Goal: Task Accomplishment & Management: Manage account settings

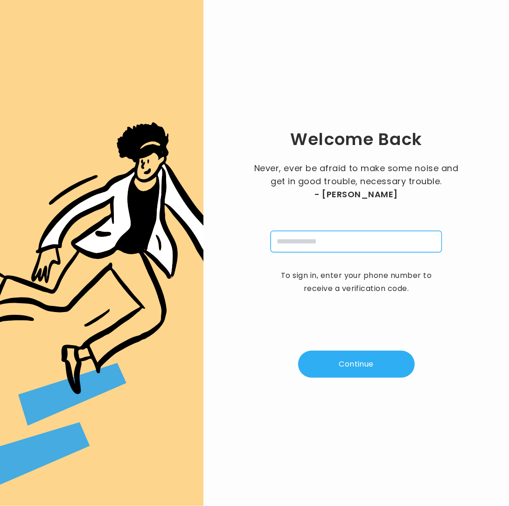
click at [350, 244] on input "tel" at bounding box center [356, 241] width 171 height 21
type input "**********"
click at [330, 376] on button "Continue" at bounding box center [356, 364] width 117 height 27
type input "*"
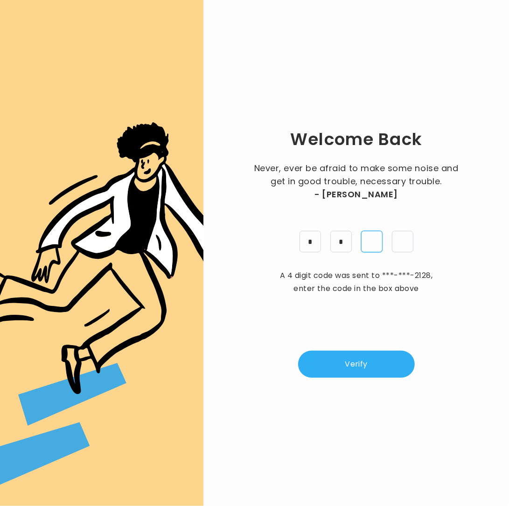
type input "*"
click at [365, 360] on button "Verify" at bounding box center [356, 364] width 117 height 27
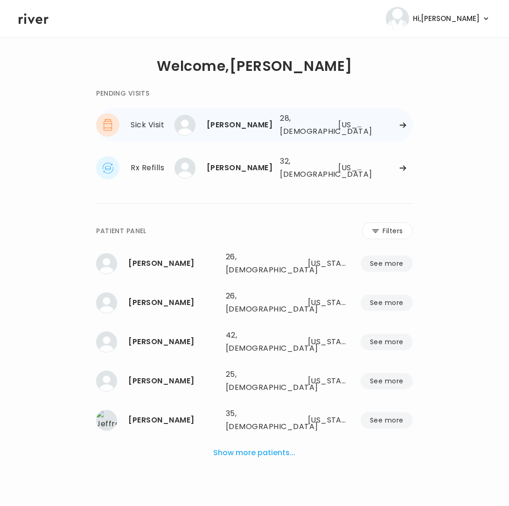
click at [402, 127] on icon at bounding box center [402, 125] width 7 height 7
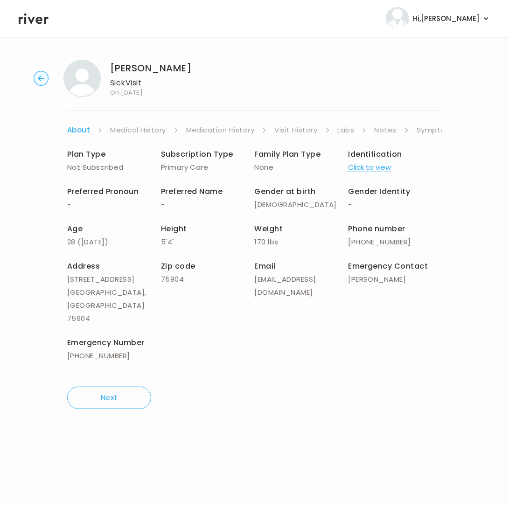
click at [438, 130] on link "Symptoms" at bounding box center [437, 130] width 40 height 13
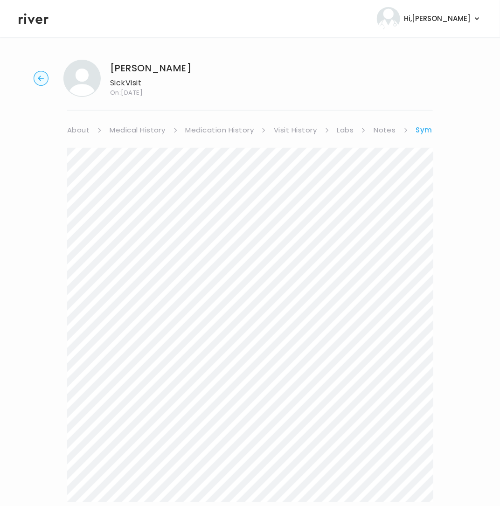
scroll to position [77, 0]
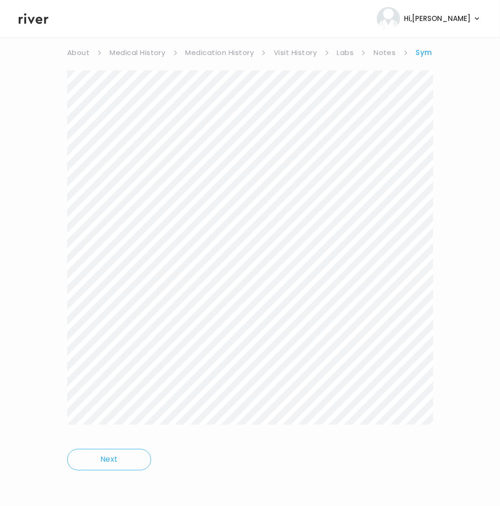
click at [447, 417] on div "DIANA RENDONRUBIO Sick Visit On: 18 Aug 2025 About Medical History Medication H…" at bounding box center [250, 233] width 500 height 517
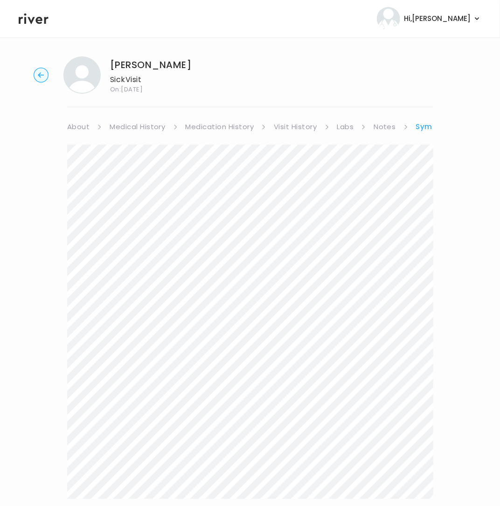
scroll to position [0, 0]
click at [77, 130] on link "About" at bounding box center [78, 130] width 22 height 13
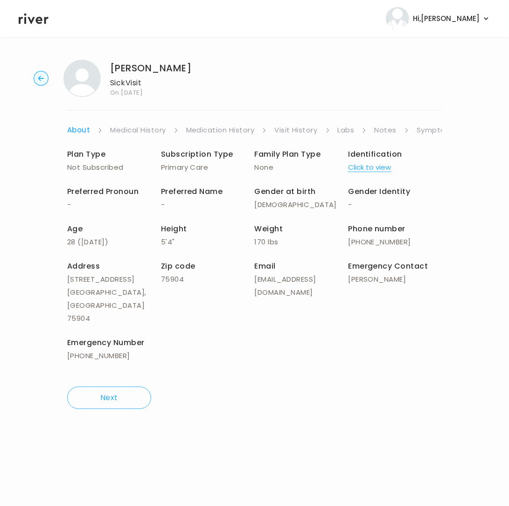
click at [192, 130] on link "Medication History" at bounding box center [220, 130] width 69 height 13
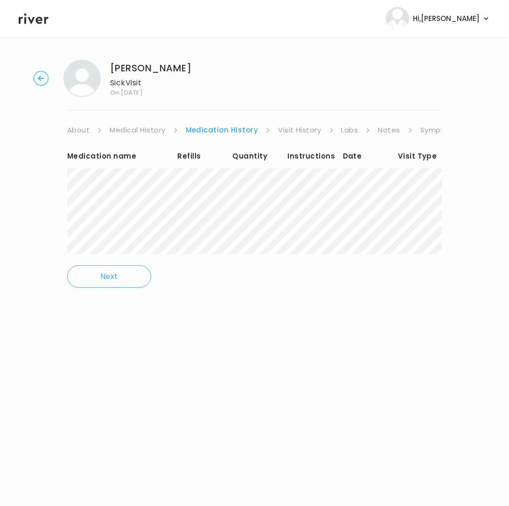
click at [426, 130] on link "Symptoms" at bounding box center [440, 130] width 40 height 13
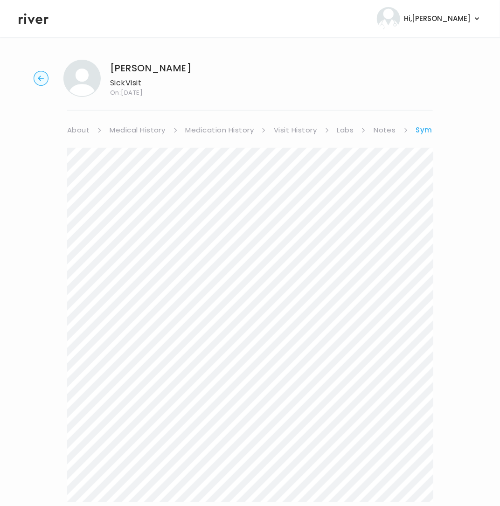
click at [425, 130] on link "Symptoms" at bounding box center [437, 130] width 42 height 13
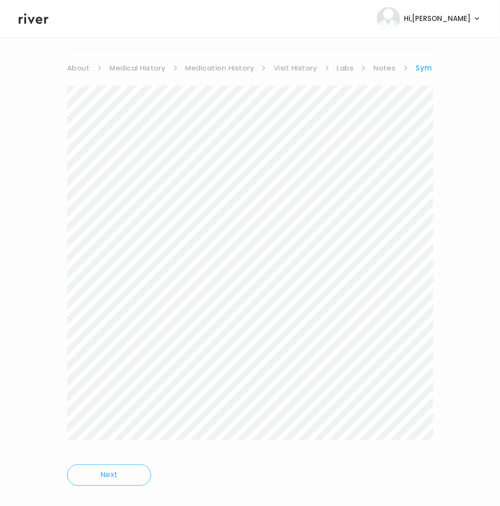
scroll to position [77, 0]
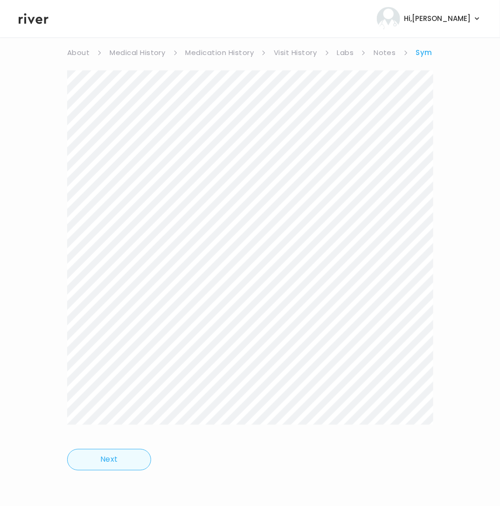
click at [114, 460] on button "Next" at bounding box center [109, 459] width 84 height 21
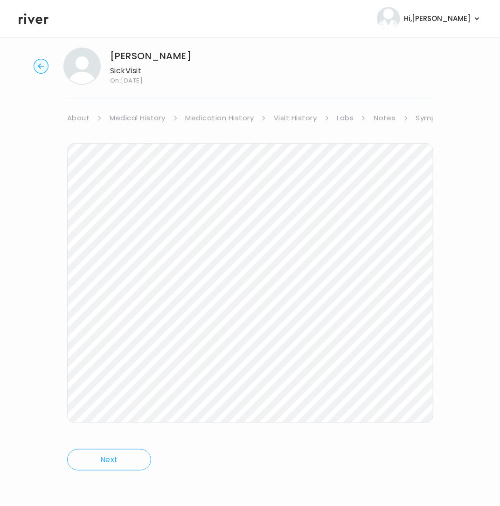
scroll to position [12, 0]
click at [102, 116] on icon at bounding box center [99, 118] width 5 height 5
click at [424, 116] on link "Symptoms" at bounding box center [436, 118] width 40 height 13
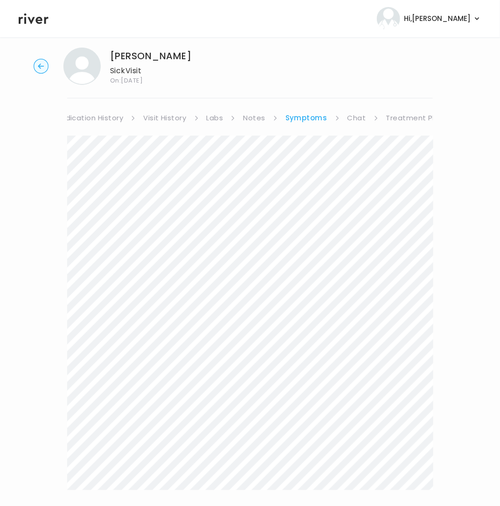
scroll to position [0, 138]
click at [396, 113] on link "Treatment Plan" at bounding box center [408, 118] width 58 height 13
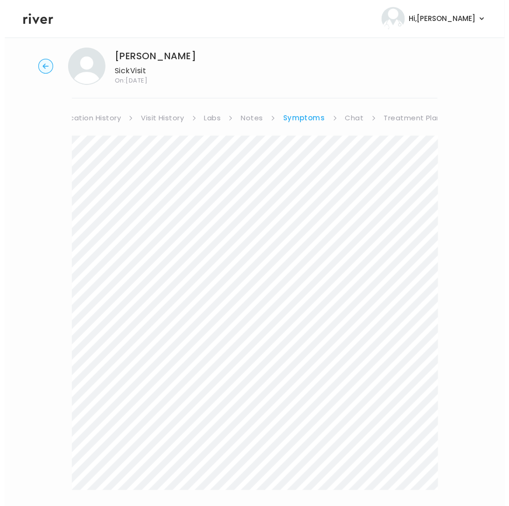
scroll to position [0, 129]
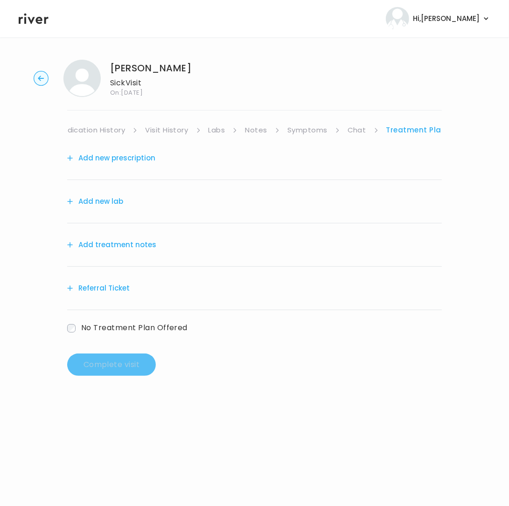
click at [114, 245] on button "Add treatment notes" at bounding box center [111, 244] width 89 height 13
click at [124, 245] on button "Add treatment notes" at bounding box center [111, 244] width 89 height 13
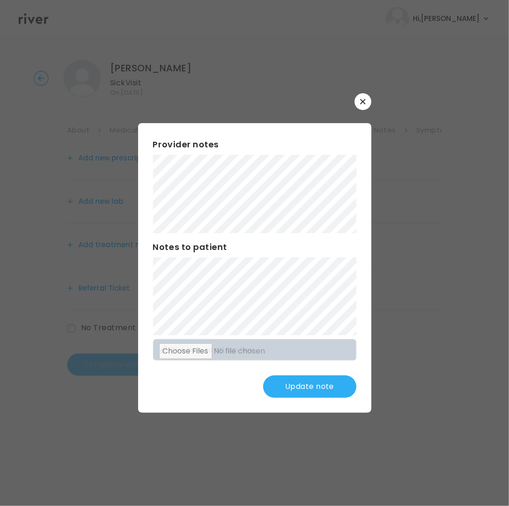
click at [333, 377] on button "Update note" at bounding box center [309, 387] width 93 height 22
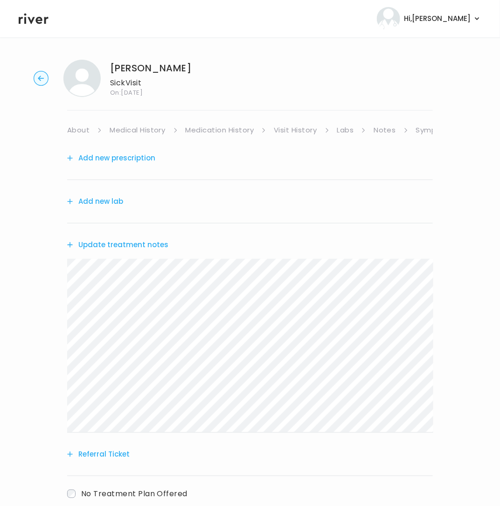
click at [94, 454] on button "Referral Ticket" at bounding box center [98, 454] width 63 height 13
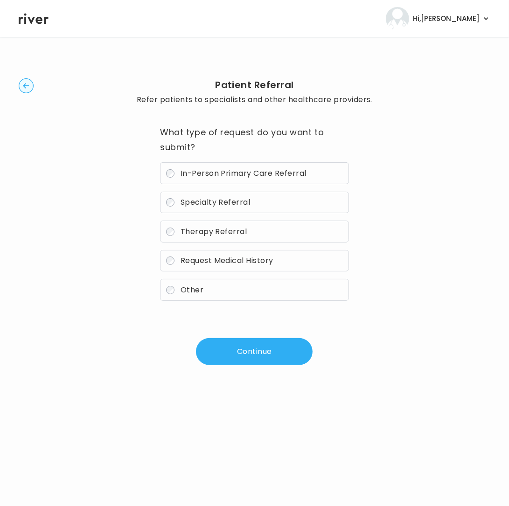
click at [196, 175] on span "In-Person Primary Care Referral" at bounding box center [244, 173] width 126 height 11
click at [229, 354] on button "Continue" at bounding box center [254, 351] width 117 height 27
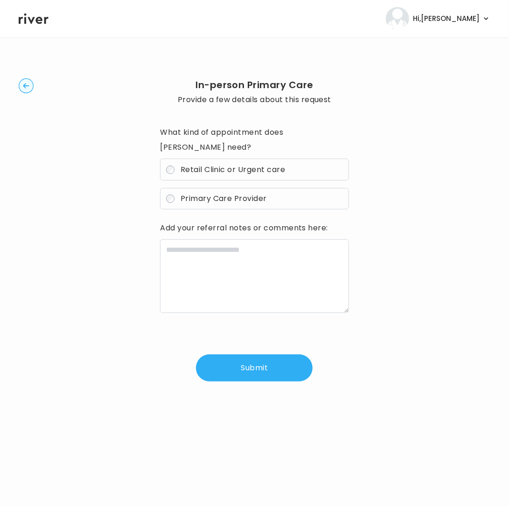
click at [178, 159] on label "Retail Clinic or Urgent care" at bounding box center [254, 170] width 189 height 22
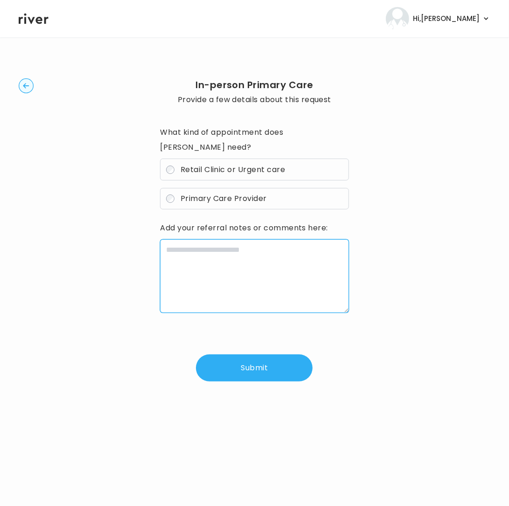
click at [195, 239] on textarea at bounding box center [254, 276] width 189 height 74
paste textarea "**********"
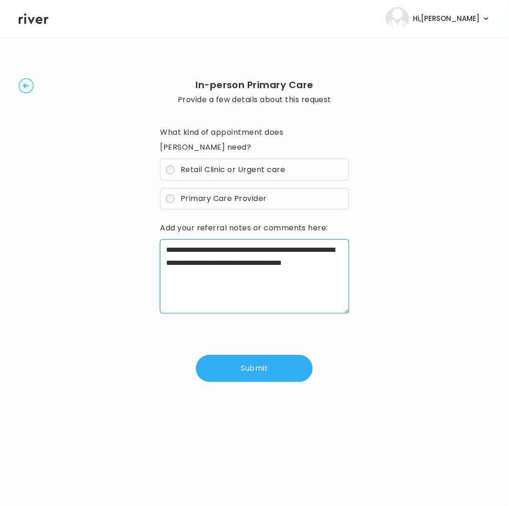
type textarea "**********"
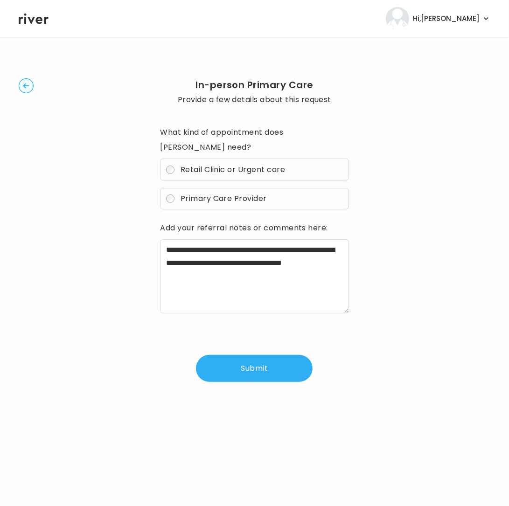
click at [246, 362] on button "Submit" at bounding box center [254, 368] width 117 height 27
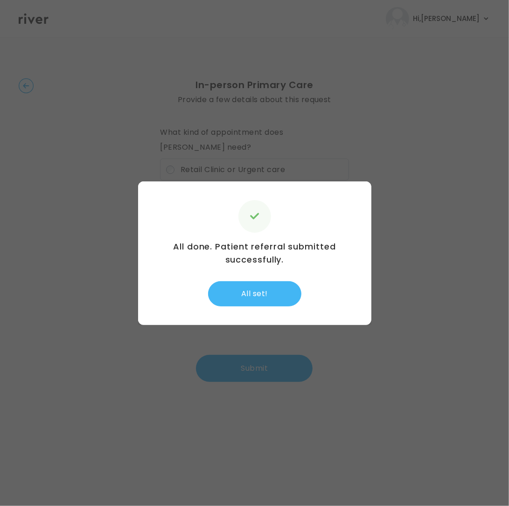
click at [255, 304] on button "All set!" at bounding box center [254, 293] width 93 height 25
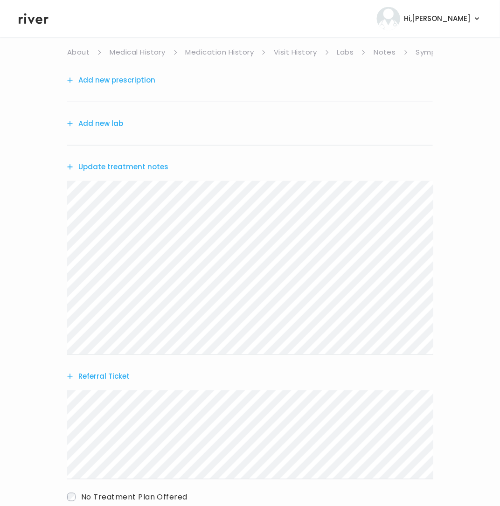
scroll to position [139, 0]
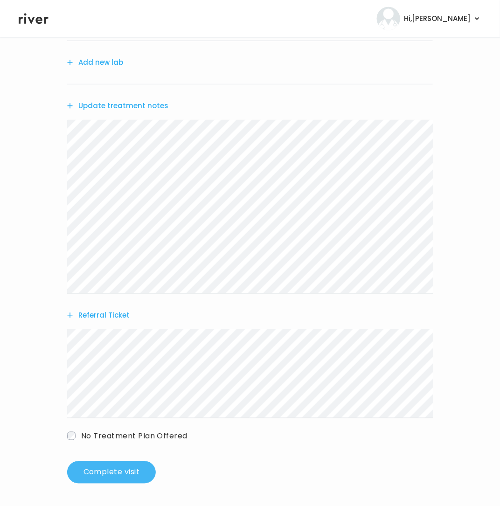
click at [102, 469] on button "Complete visit" at bounding box center [111, 472] width 89 height 22
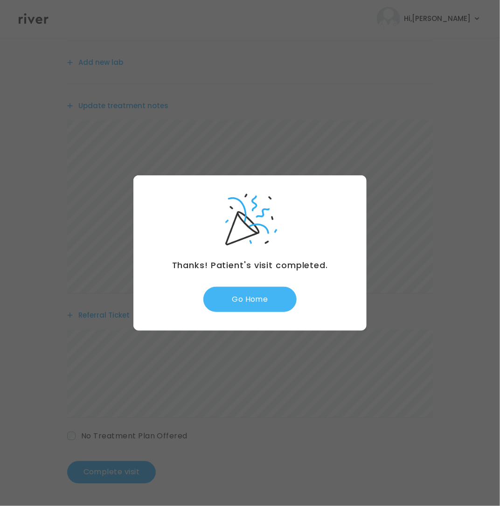
drag, startPoint x: 236, startPoint y: 301, endPoint x: 253, endPoint y: 292, distance: 19.4
click at [238, 299] on button "Go Home" at bounding box center [249, 299] width 93 height 25
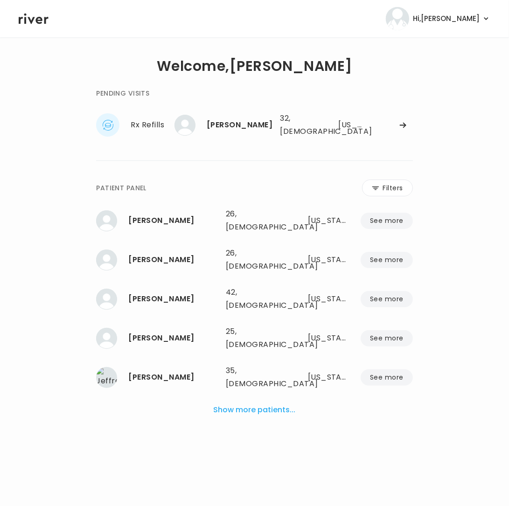
click at [295, 107] on div "PENDING VISITS Rx Refills NANCY HERNANDEZ NANCY HERNANDEZ 32, Female See more 3…" at bounding box center [254, 115] width 316 height 54
click at [293, 133] on div "32, Female" at bounding box center [299, 125] width 39 height 26
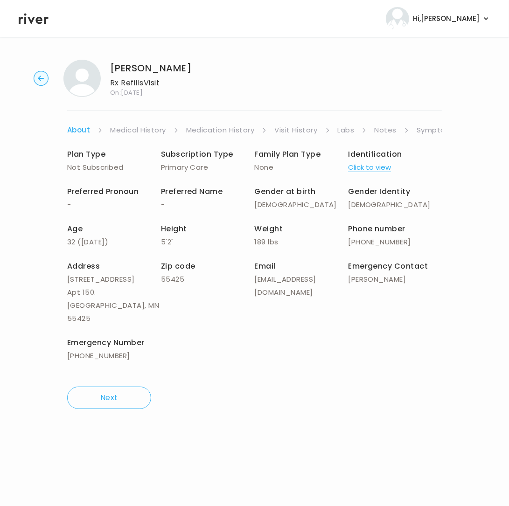
click at [430, 132] on link "Symptoms" at bounding box center [437, 130] width 40 height 13
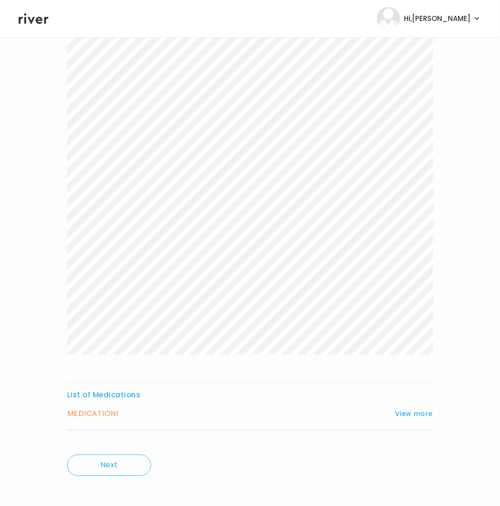
scroll to position [124, 0]
click at [409, 405] on button "View more" at bounding box center [414, 408] width 38 height 11
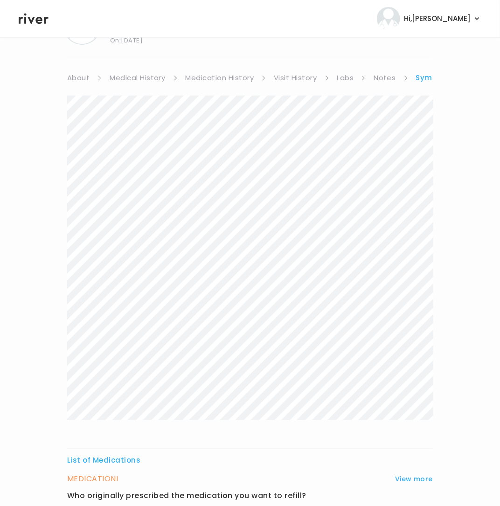
scroll to position [0, 0]
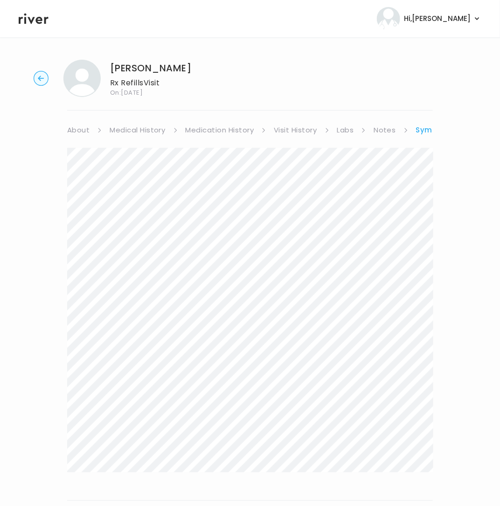
click at [217, 130] on link "Medication History" at bounding box center [220, 130] width 69 height 13
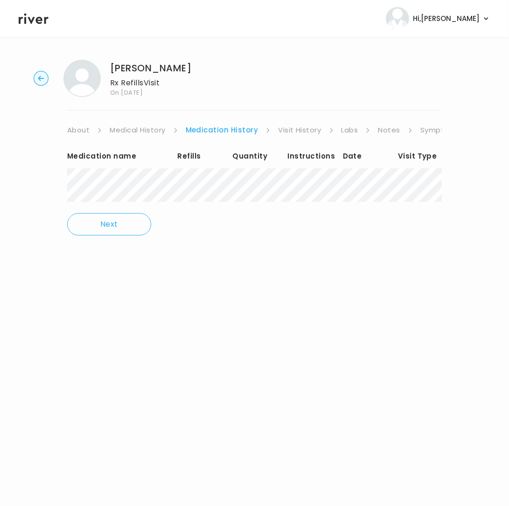
click at [431, 130] on link "Symptoms" at bounding box center [440, 130] width 40 height 13
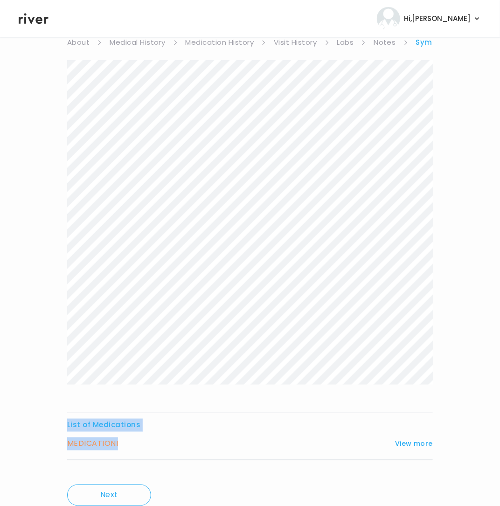
scroll to position [124, 0]
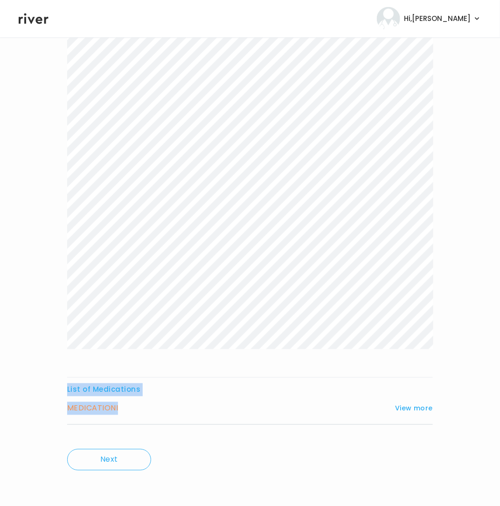
click at [269, 422] on div "List of Medications MEDICATION I View more Who originally prescribed the medica…" at bounding box center [250, 231] width 366 height 413
click at [420, 408] on button "View more" at bounding box center [414, 408] width 38 height 11
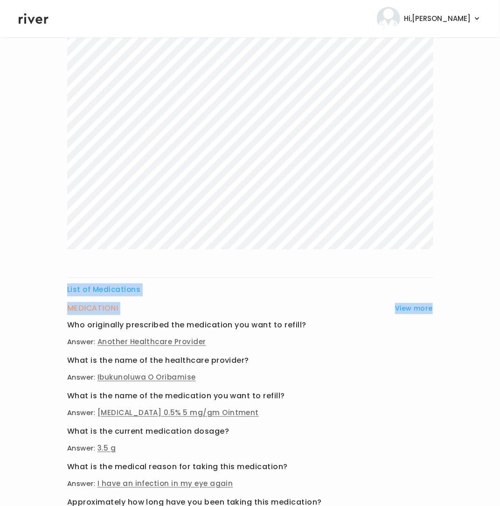
scroll to position [410, 0]
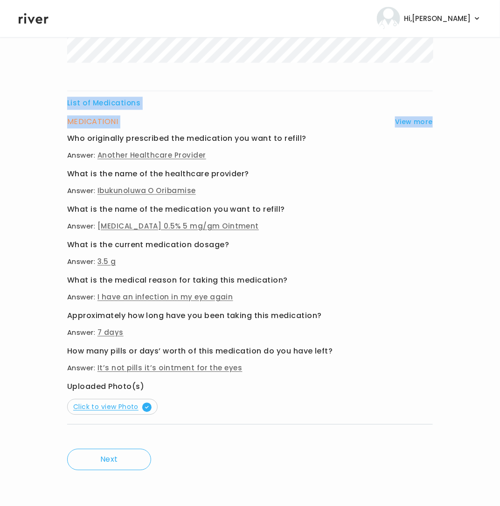
click at [130, 403] on span "Click to view Photo" at bounding box center [112, 407] width 78 height 9
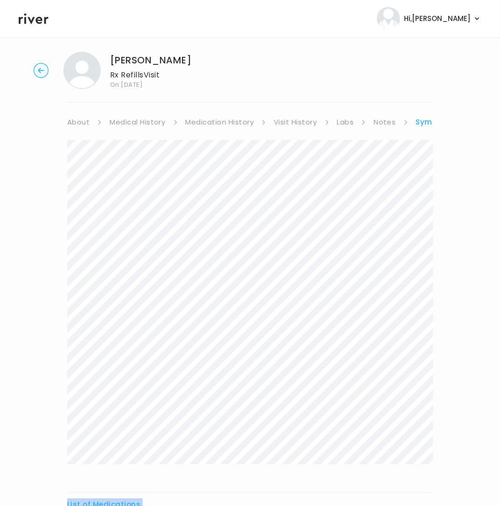
scroll to position [0, 0]
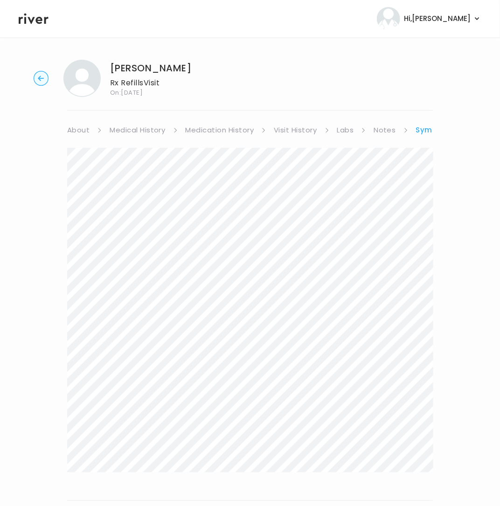
drag, startPoint x: 164, startPoint y: 381, endPoint x: 41, endPoint y: 159, distance: 254.2
click at [41, 159] on div "NANCY HERNANDEZ Rx Refills Visit On: 18 Aug 2025 About Medical History Medicati…" at bounding box center [250, 476] width 500 height 849
click at [427, 133] on link "Symptoms" at bounding box center [437, 130] width 42 height 13
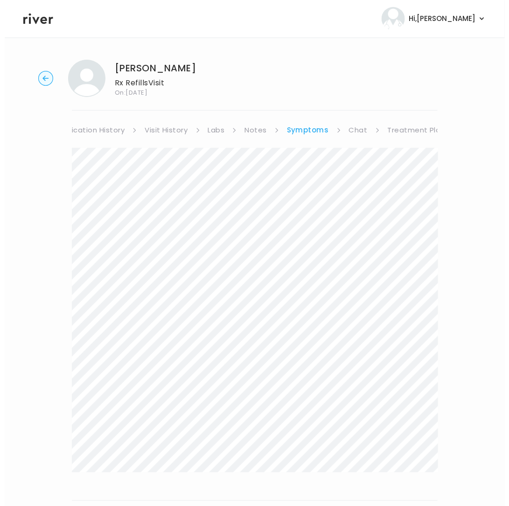
scroll to position [0, 138]
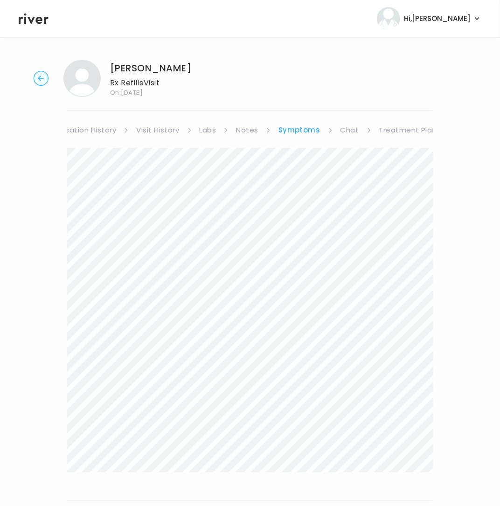
click at [408, 127] on link "Treatment Plan" at bounding box center [408, 130] width 58 height 13
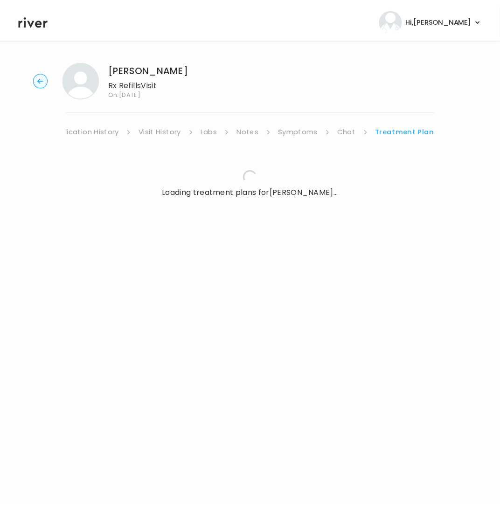
scroll to position [0, 129]
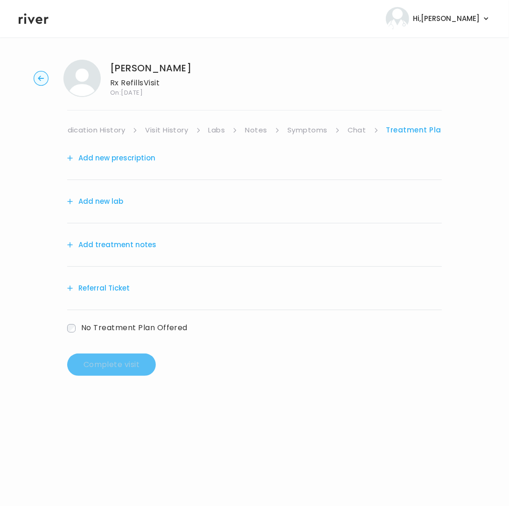
click at [135, 243] on button "Add treatment notes" at bounding box center [111, 244] width 89 height 13
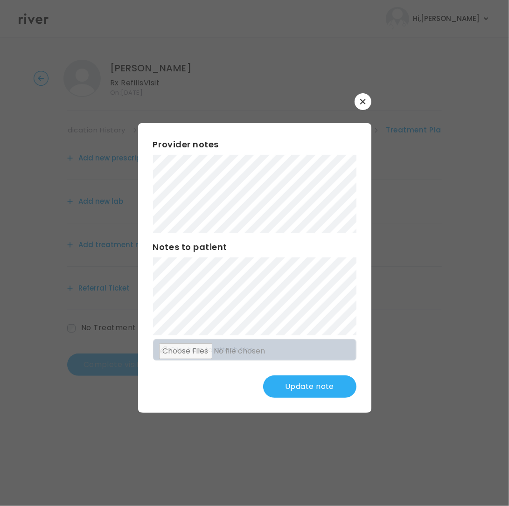
click at [297, 384] on button "Update note" at bounding box center [309, 387] width 93 height 22
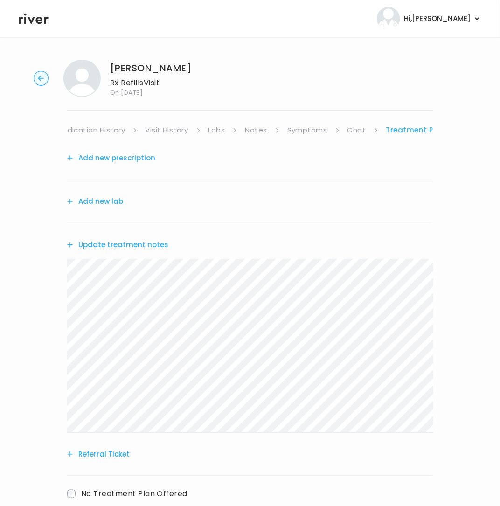
click at [124, 158] on button "Add new prescription" at bounding box center [111, 158] width 88 height 13
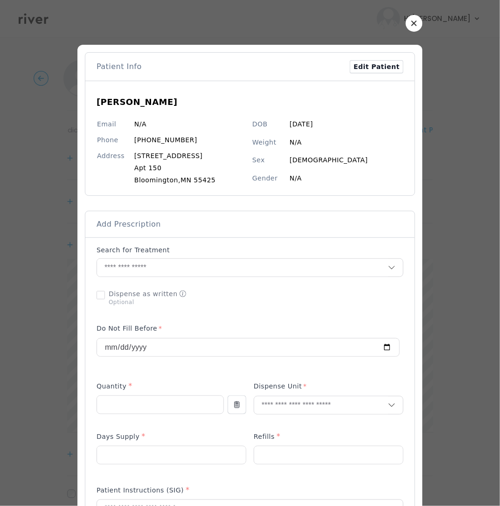
click at [142, 230] on span "Add Prescription" at bounding box center [129, 224] width 64 height 10
click at [141, 264] on input "text" at bounding box center [242, 268] width 291 height 18
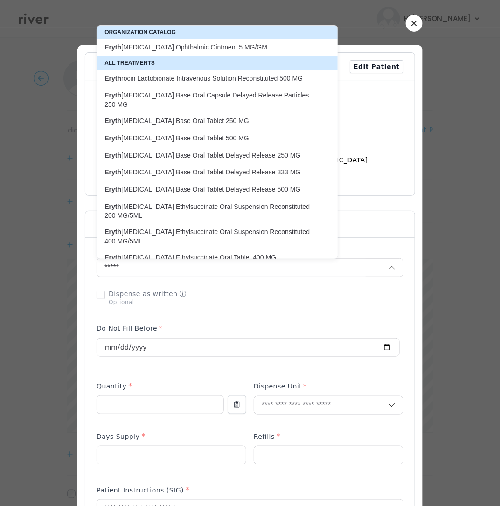
click at [227, 47] on p "Eryth [MEDICAL_DATA] Ophthalmic Ointment 5 MG/GM" at bounding box center [212, 47] width 215 height 9
type input "**********"
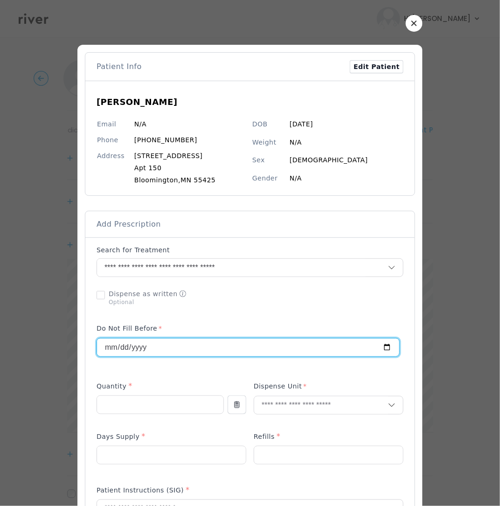
click at [147, 348] on input "**********" at bounding box center [248, 348] width 302 height 18
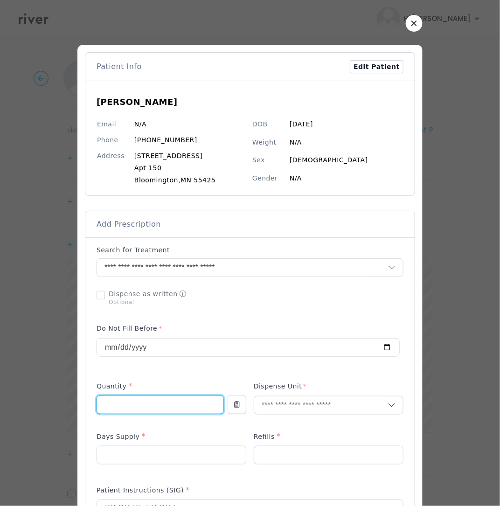
drag, startPoint x: 119, startPoint y: 400, endPoint x: 160, endPoint y: 406, distance: 41.0
click at [122, 401] on input "number" at bounding box center [160, 405] width 126 height 18
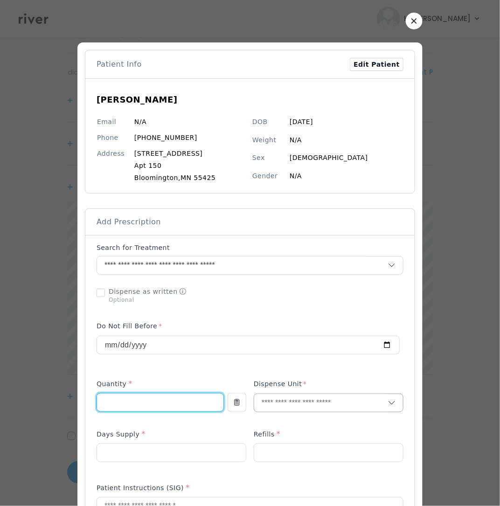
type input "*"
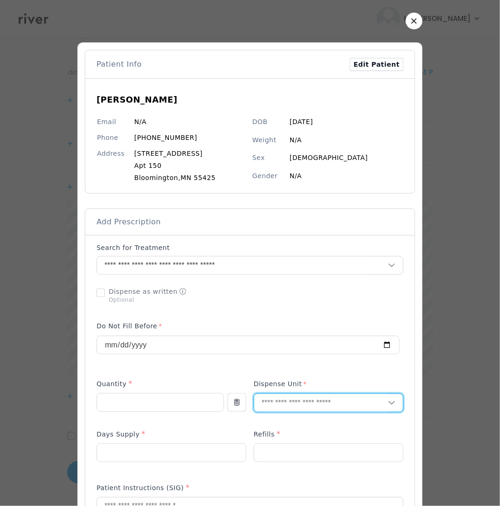
click at [280, 405] on input "text" at bounding box center [321, 403] width 134 height 18
type input "**"
click at [307, 426] on p "Packet" at bounding box center [328, 425] width 123 height 14
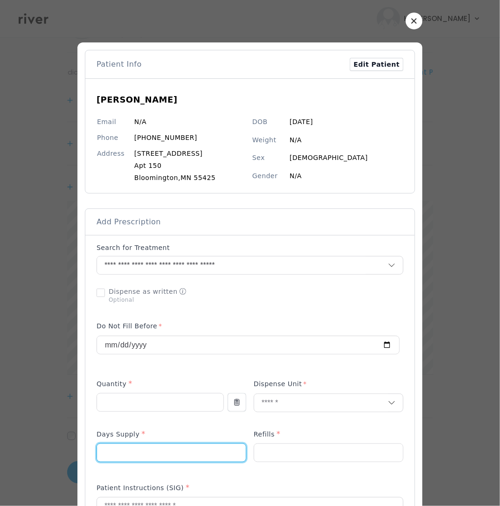
click at [149, 461] on input "number" at bounding box center [171, 453] width 149 height 18
click at [298, 399] on input "text" at bounding box center [321, 403] width 134 height 18
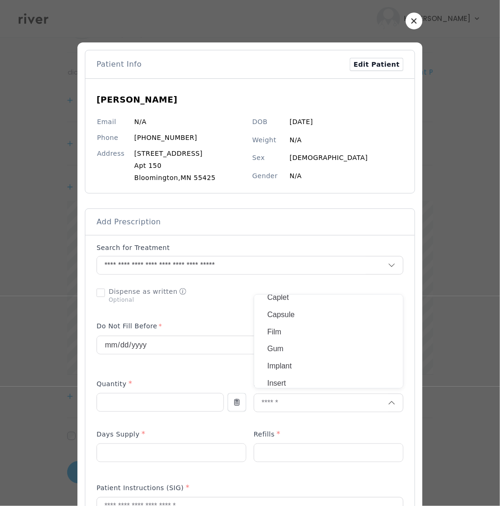
scroll to position [92, 0]
click at [176, 391] on div "Quantity *" at bounding box center [160, 385] width 127 height 15
click at [263, 405] on input "text" at bounding box center [321, 403] width 134 height 18
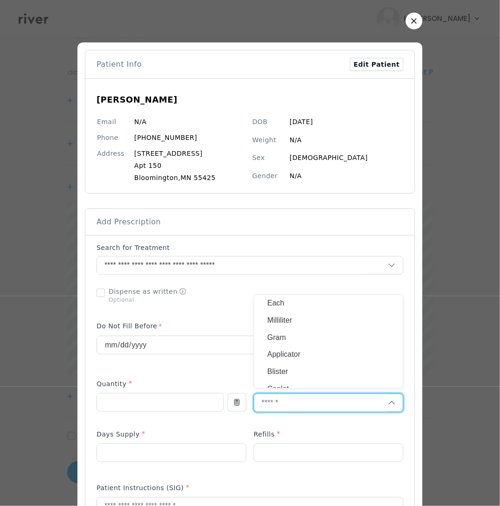
type input "*"
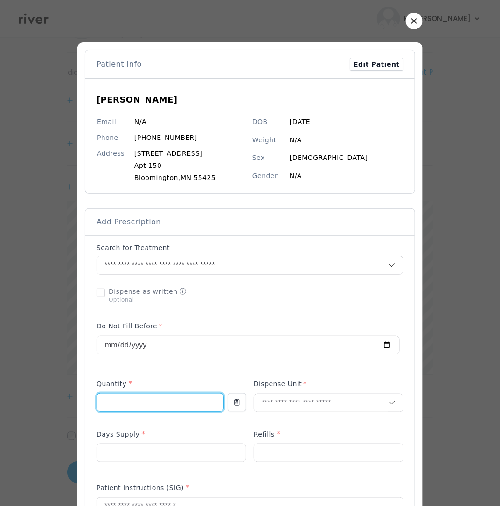
drag, startPoint x: 94, startPoint y: 406, endPoint x: 82, endPoint y: 404, distance: 12.3
click at [85, 404] on div "Add Prescription to Order" at bounding box center [249, 471] width 329 height 472
type input "***"
click at [274, 405] on input "text" at bounding box center [321, 403] width 134 height 18
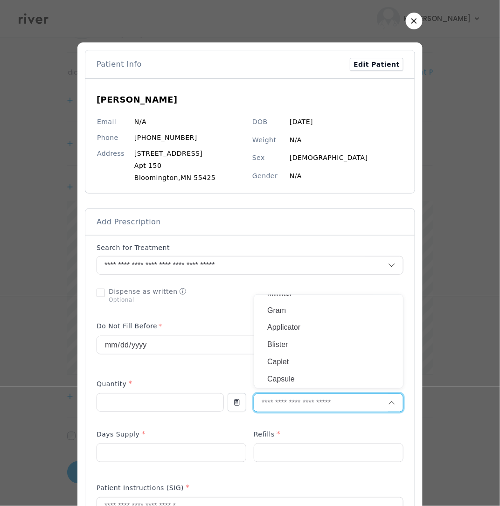
scroll to position [39, 0]
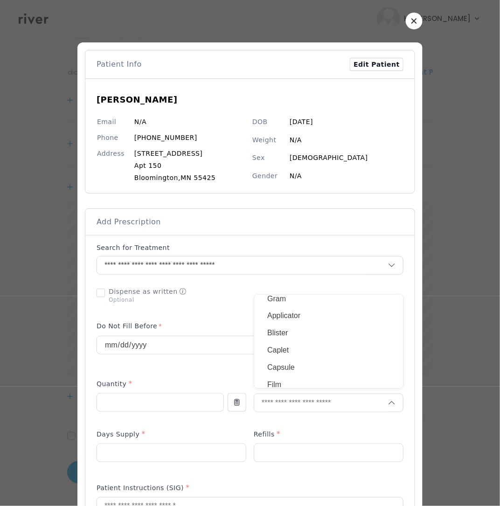
click at [293, 301] on p "Gram" at bounding box center [328, 300] width 123 height 14
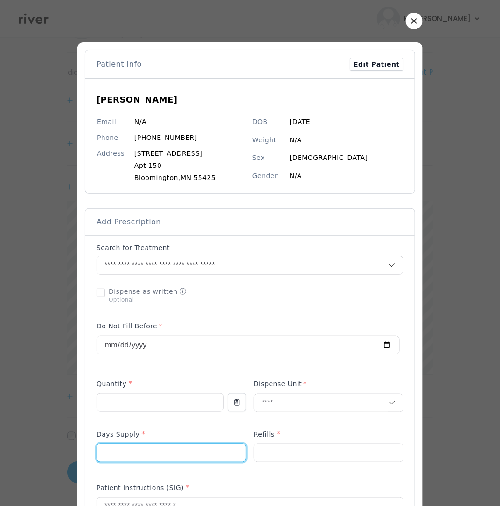
click at [153, 457] on input "number" at bounding box center [171, 453] width 149 height 18
type input "*"
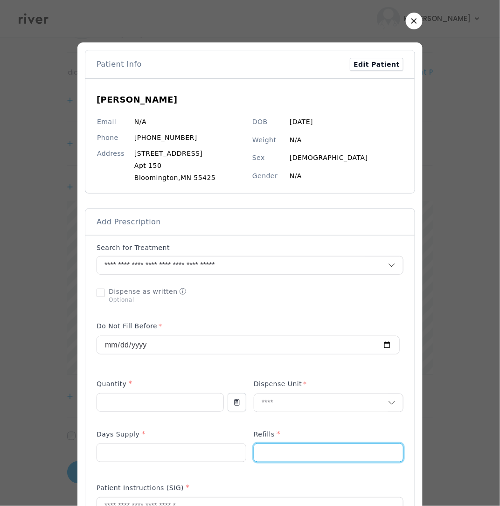
click at [281, 454] on input "number" at bounding box center [328, 453] width 149 height 18
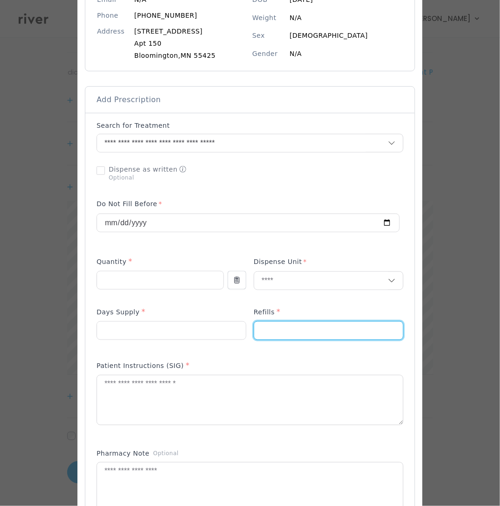
scroll to position [140, 0]
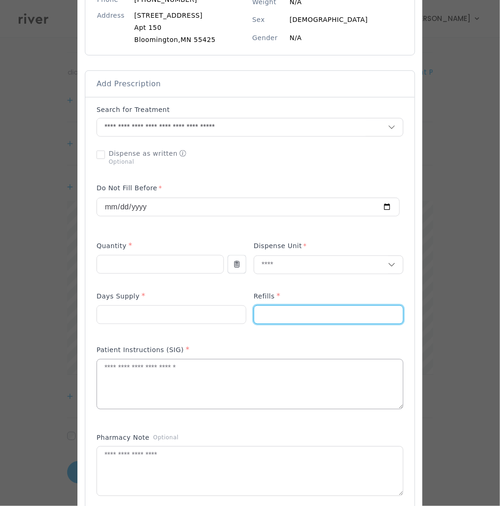
type input "*"
click at [141, 379] on textarea at bounding box center [250, 384] width 306 height 49
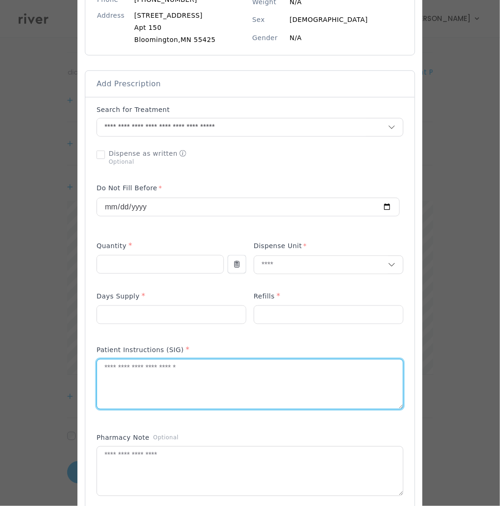
paste textarea "**********"
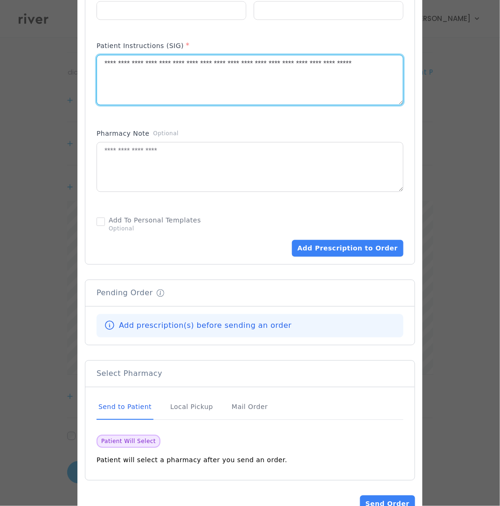
scroll to position [476, 0]
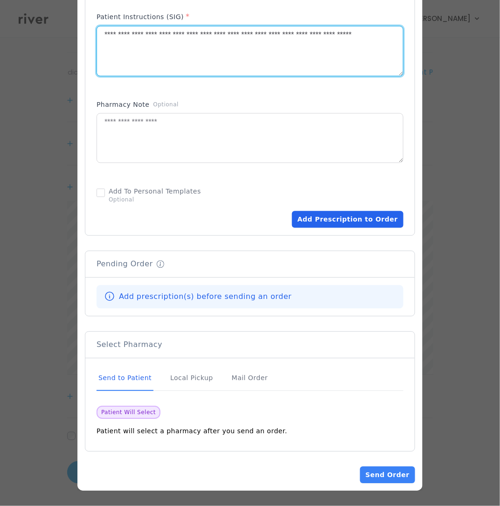
type textarea "**********"
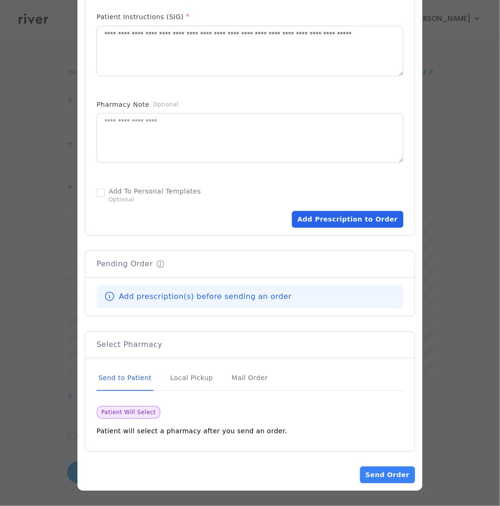
click at [370, 224] on button "Add Prescription to Order" at bounding box center [348, 219] width 112 height 17
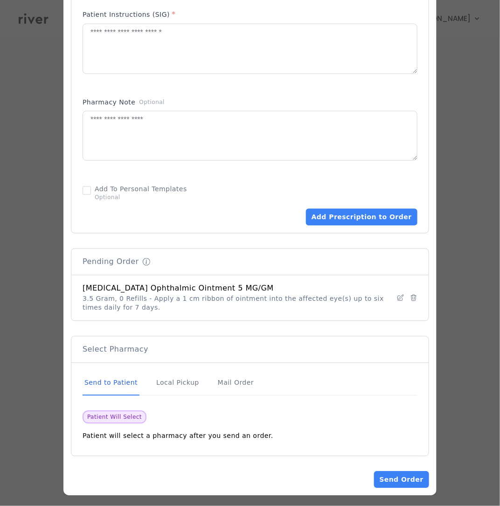
drag, startPoint x: 389, startPoint y: 481, endPoint x: 404, endPoint y: 469, distance: 18.7
click at [389, 480] on button "Send Order" at bounding box center [401, 480] width 55 height 17
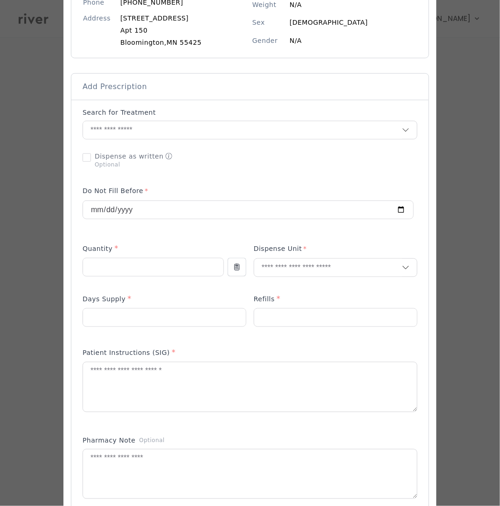
scroll to position [482, 0]
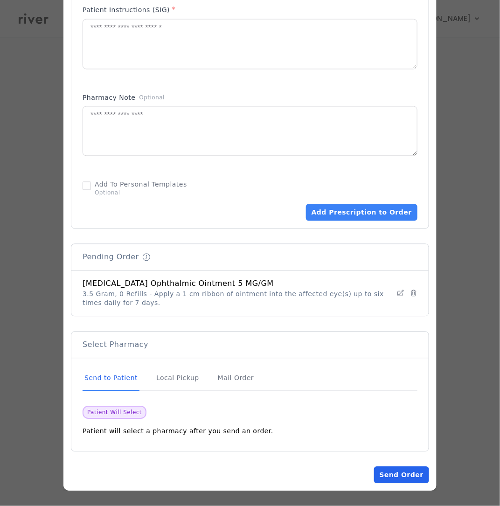
click at [398, 473] on button "Send Order" at bounding box center [401, 475] width 55 height 17
drag, startPoint x: 398, startPoint y: 475, endPoint x: 402, endPoint y: 468, distance: 8.6
click at [398, 475] on button "Send Order" at bounding box center [401, 475] width 55 height 17
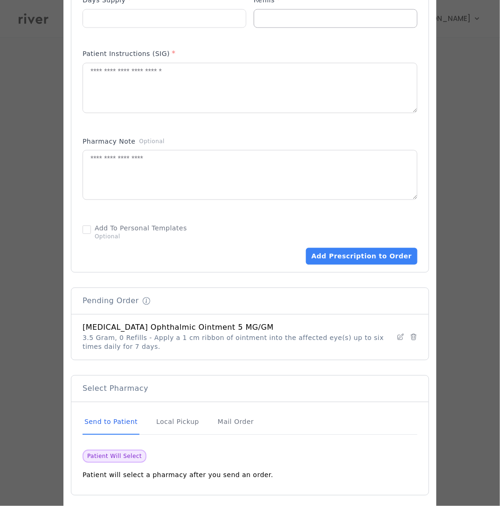
scroll to position [439, 0]
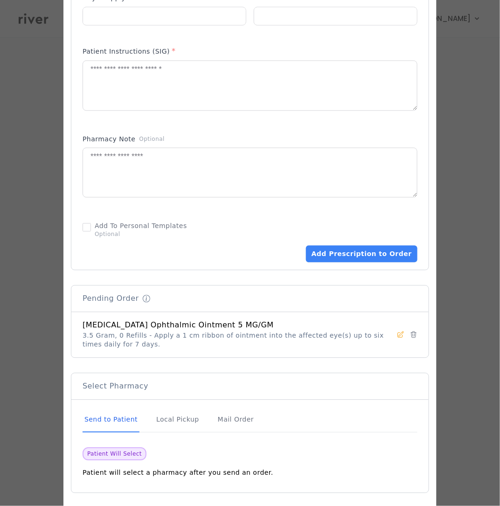
click at [397, 337] on icon at bounding box center [400, 334] width 7 height 7
type input "**********"
type input "***"
type input "*"
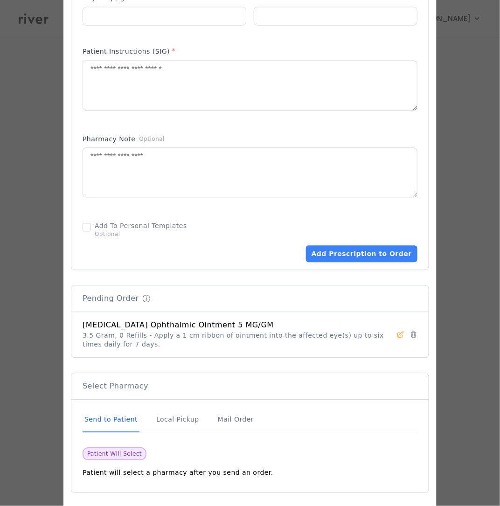
type textarea "**********"
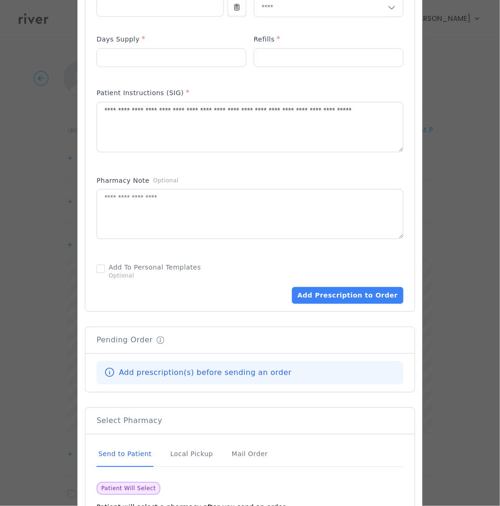
scroll to position [476, 0]
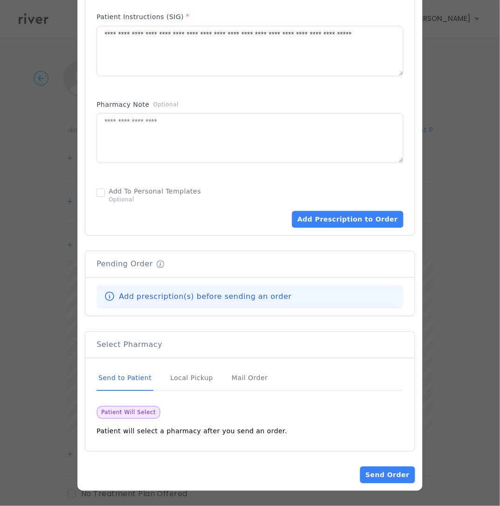
drag, startPoint x: 364, startPoint y: 223, endPoint x: 371, endPoint y: 236, distance: 14.8
click at [364, 223] on button "Add Prescription to Order" at bounding box center [348, 219] width 112 height 17
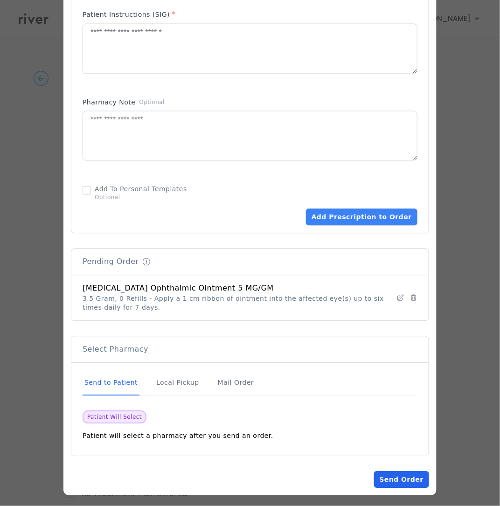
click at [386, 482] on button "Send Order" at bounding box center [401, 480] width 55 height 17
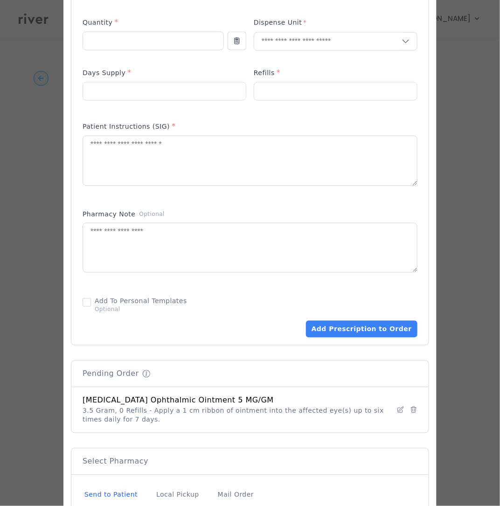
scroll to position [482, 0]
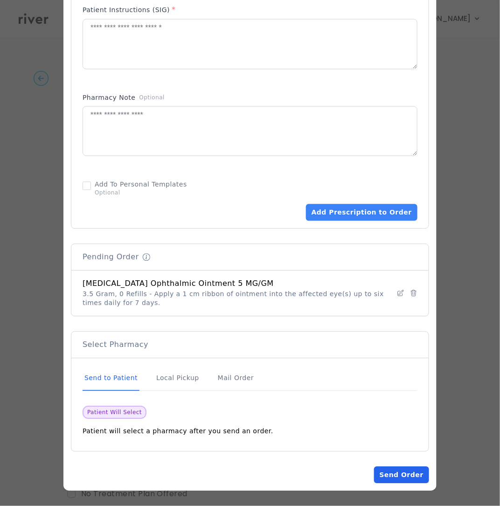
click at [390, 475] on button "Send Order" at bounding box center [401, 475] width 55 height 17
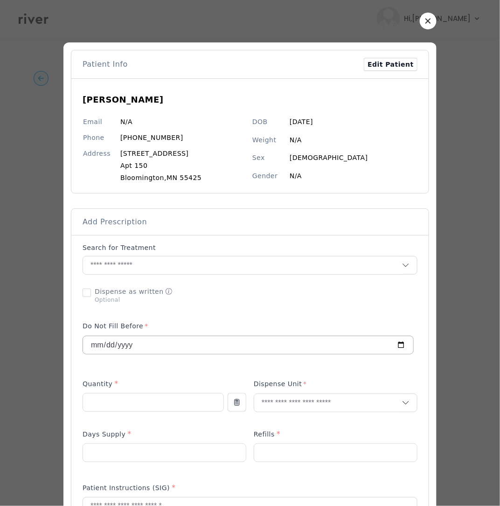
scroll to position [5, 0]
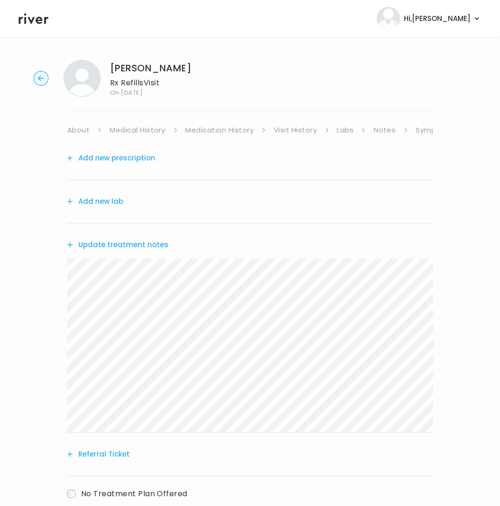
click at [105, 200] on button "Add new lab" at bounding box center [95, 201] width 56 height 13
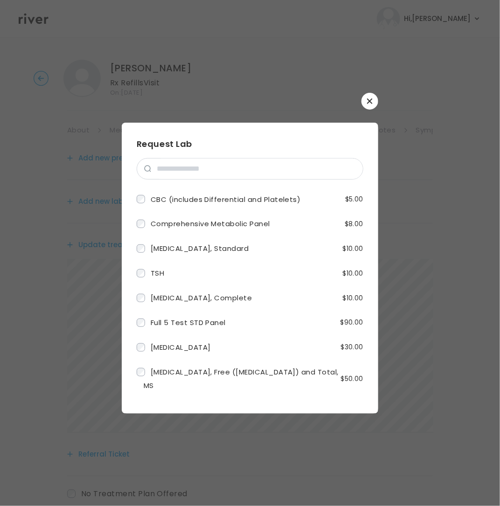
click at [365, 101] on button "button" at bounding box center [370, 101] width 17 height 17
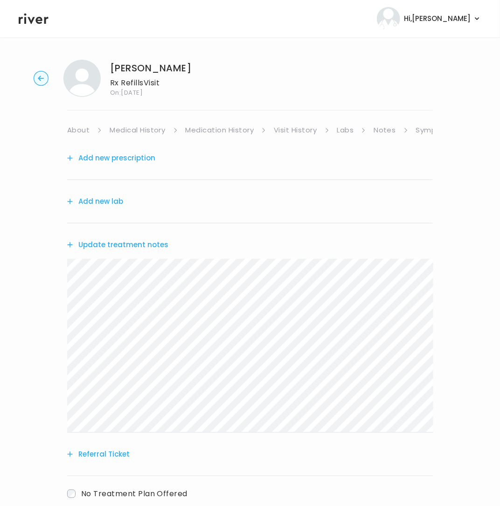
click at [129, 149] on div "Add new prescription" at bounding box center [250, 158] width 366 height 43
click at [132, 154] on button "Add new prescription" at bounding box center [111, 158] width 88 height 13
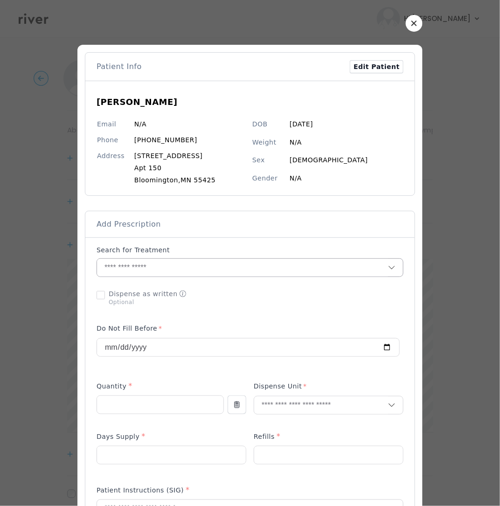
click at [137, 266] on input "text" at bounding box center [242, 268] width 291 height 18
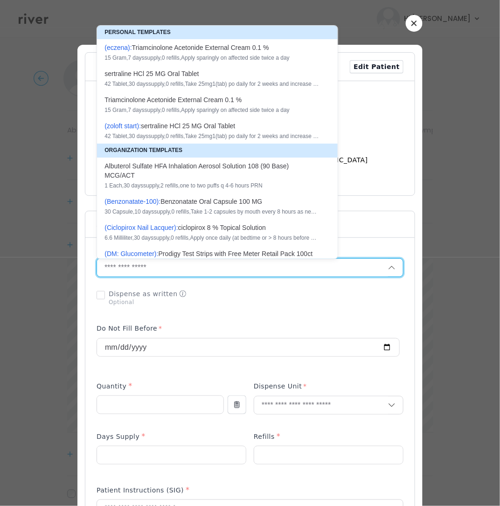
type input "*"
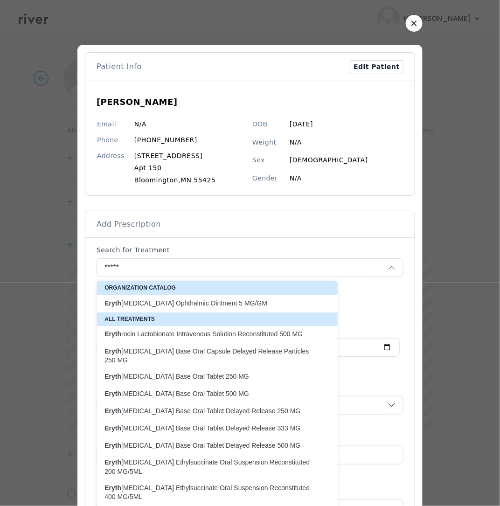
click at [197, 301] on p "Eryth romycin Ophthalmic Ointment 5 MG/GM" at bounding box center [212, 303] width 215 height 9
type input "**********"
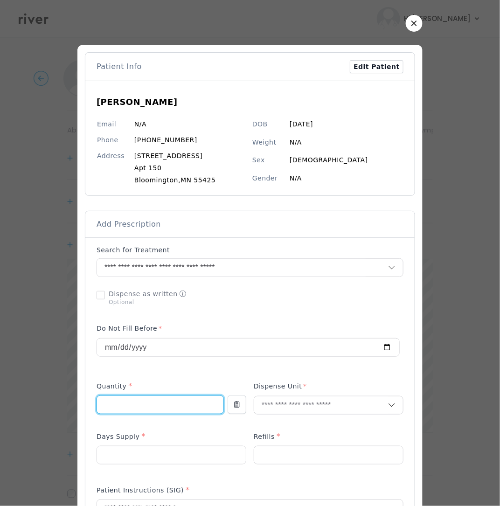
click at [141, 402] on input "number" at bounding box center [160, 405] width 126 height 18
type input "***"
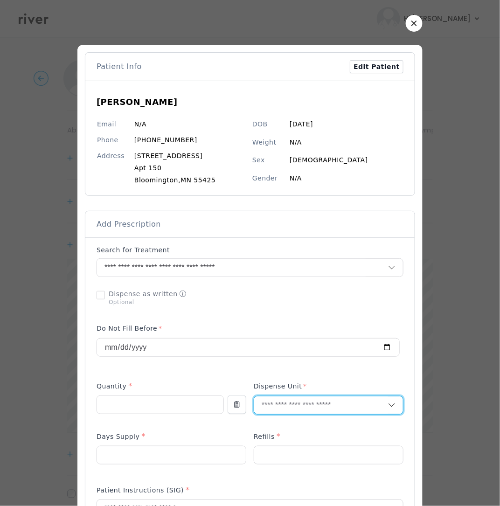
click at [288, 407] on input "text" at bounding box center [321, 406] width 134 height 18
type input "**"
click at [267, 421] on p "Gram" at bounding box center [328, 427] width 123 height 14
click at [119, 457] on input "number" at bounding box center [171, 456] width 149 height 18
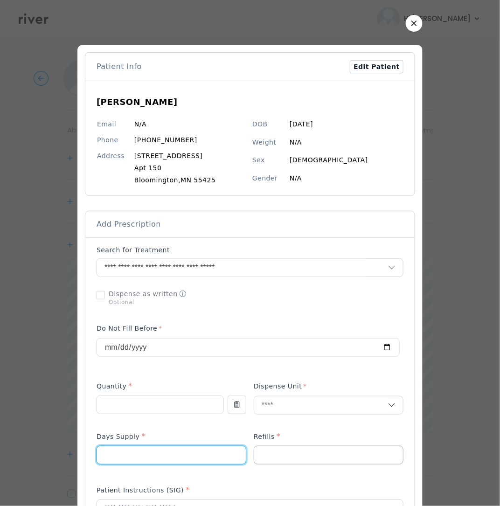
type input "*"
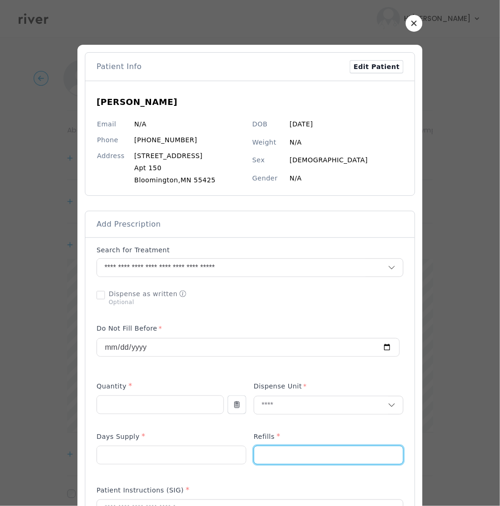
click at [272, 448] on input "number" at bounding box center [328, 456] width 149 height 18
type input "*"
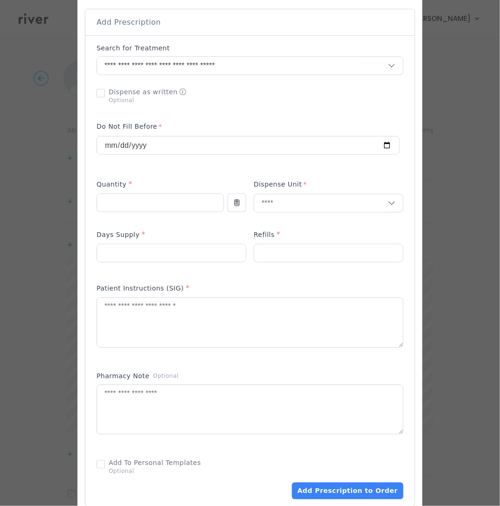
scroll to position [236, 0]
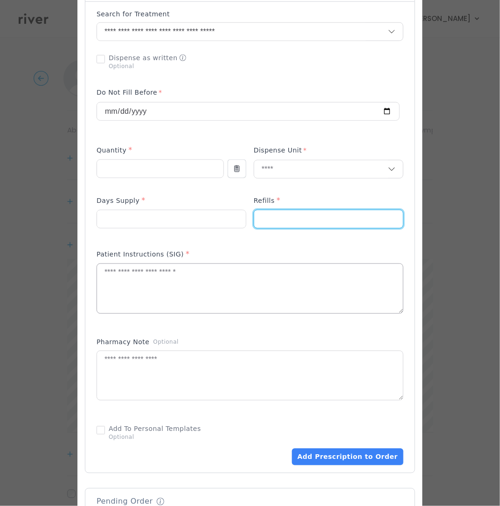
click at [139, 294] on textarea at bounding box center [250, 288] width 306 height 49
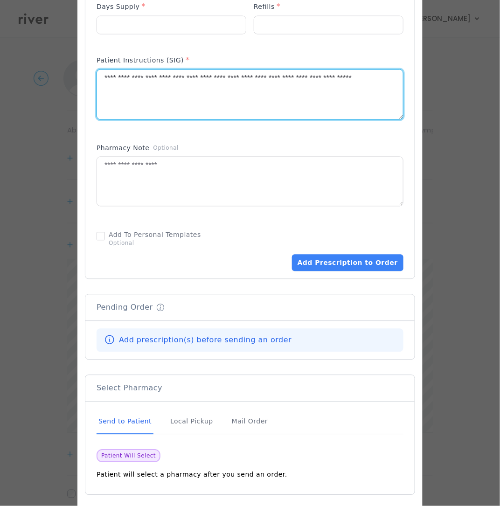
scroll to position [476, 0]
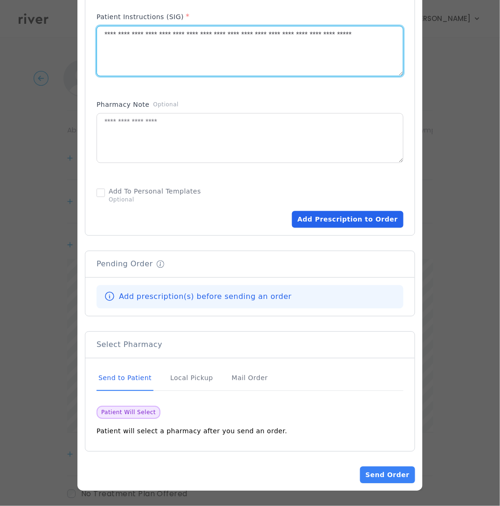
type textarea "**********"
click at [344, 224] on button "Add Prescription to Order" at bounding box center [348, 219] width 112 height 17
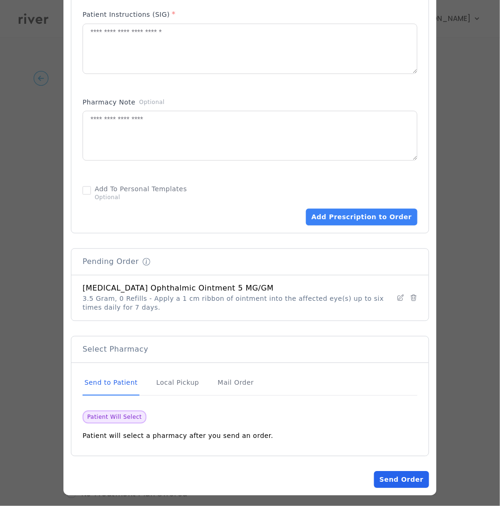
click at [393, 481] on button "Send Order" at bounding box center [401, 480] width 55 height 17
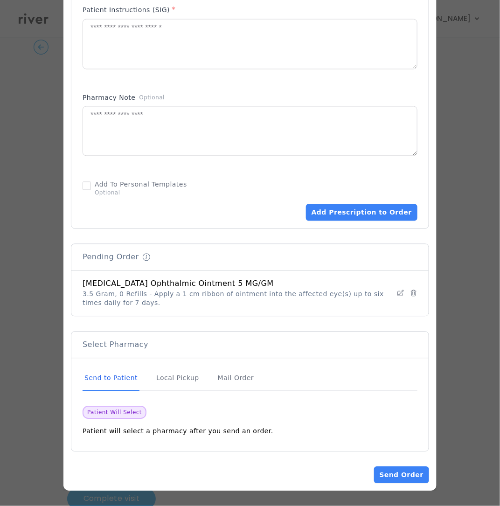
scroll to position [59, 0]
click at [397, 476] on button "Send Order" at bounding box center [401, 475] width 55 height 17
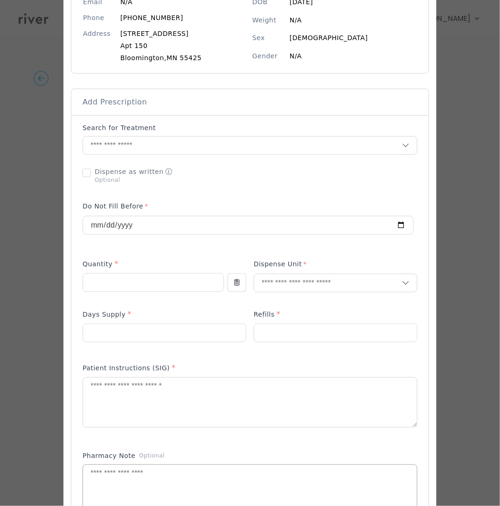
scroll to position [233, 0]
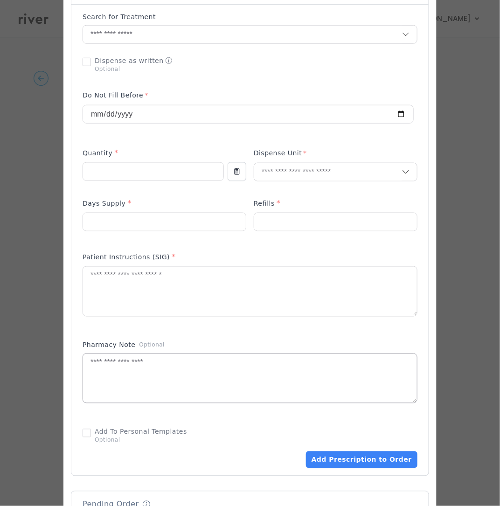
drag, startPoint x: 367, startPoint y: 460, endPoint x: 334, endPoint y: 387, distance: 80.2
click at [367, 456] on button "Add Prescription to Order" at bounding box center [362, 460] width 112 height 17
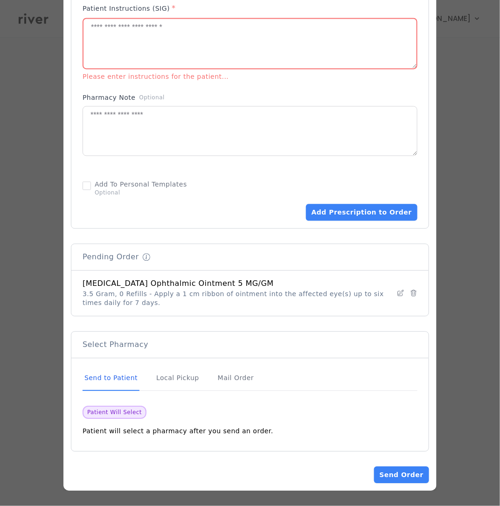
scroll to position [59, 0]
click at [410, 483] on button "Send Order" at bounding box center [401, 475] width 55 height 17
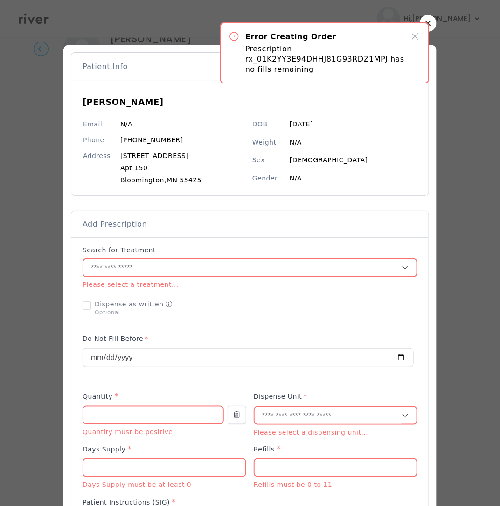
scroll to position [0, 0]
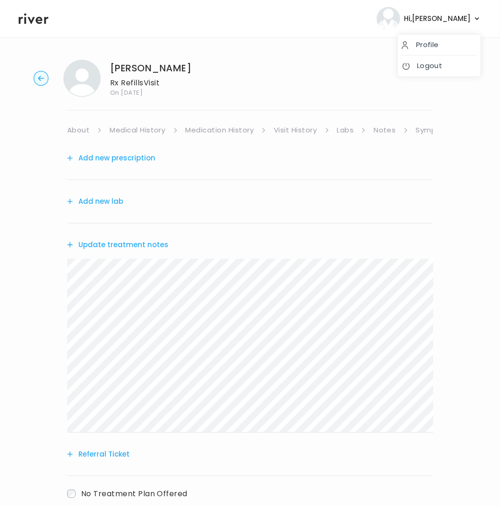
click at [465, 17] on span "Hi, [PERSON_NAME]" at bounding box center [437, 18] width 67 height 13
click at [424, 65] on link "Logout" at bounding box center [440, 65] width 76 height 13
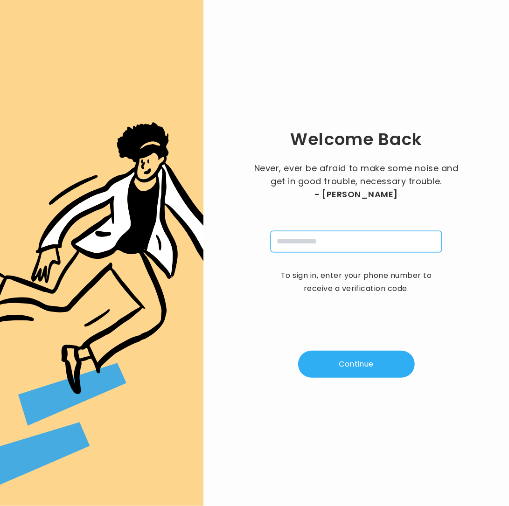
click at [307, 245] on input "tel" at bounding box center [356, 241] width 171 height 21
type input "**********"
click at [352, 356] on button "Continue" at bounding box center [356, 364] width 117 height 27
type input "*"
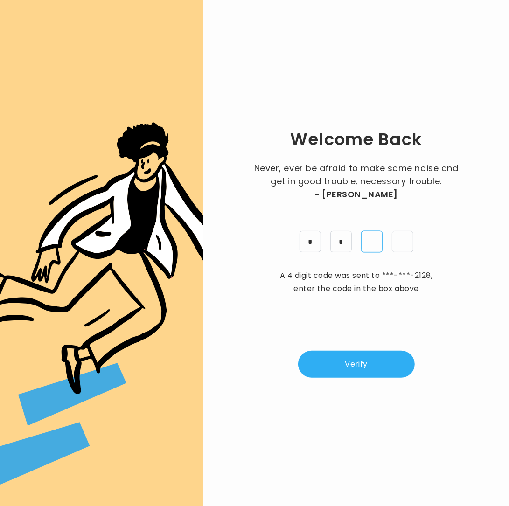
type input "*"
click at [350, 370] on button "Verify" at bounding box center [356, 364] width 117 height 27
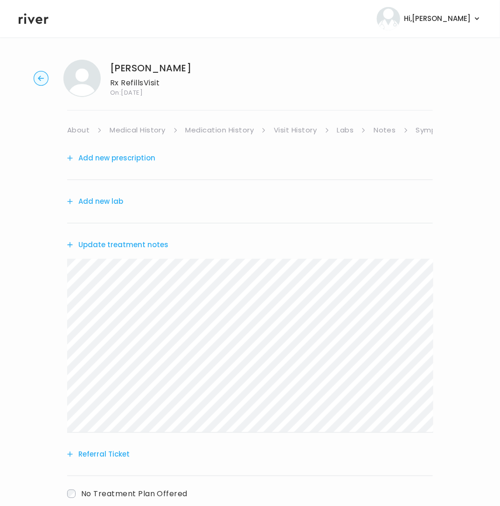
click at [145, 156] on button "Add new prescription" at bounding box center [111, 158] width 88 height 13
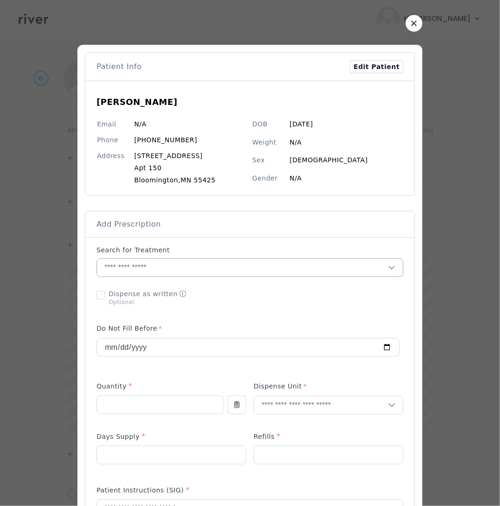
click at [137, 272] on input "text" at bounding box center [242, 268] width 291 height 18
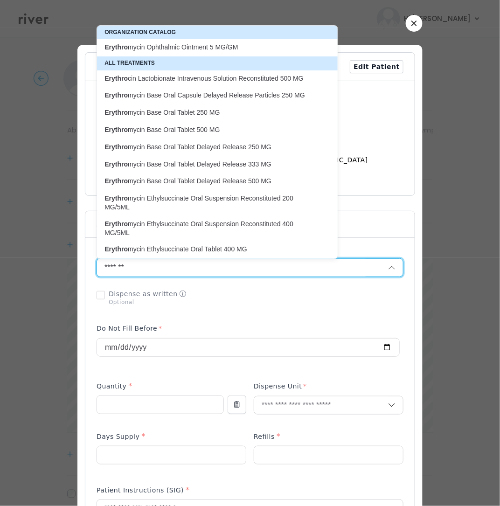
click at [250, 45] on p "Erythro mycin Ophthalmic Ointment 5 MG/GM" at bounding box center [212, 47] width 215 height 9
type input "**********"
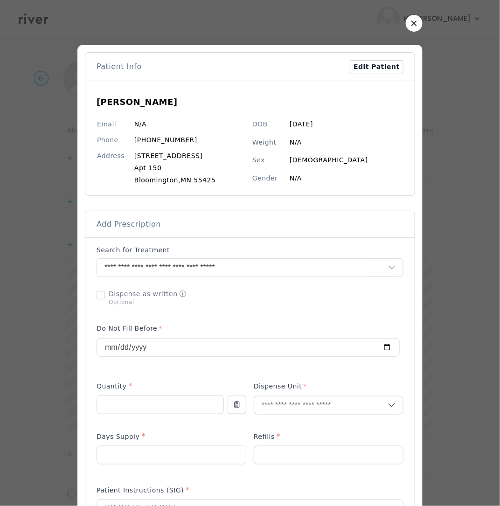
scroll to position [2, 0]
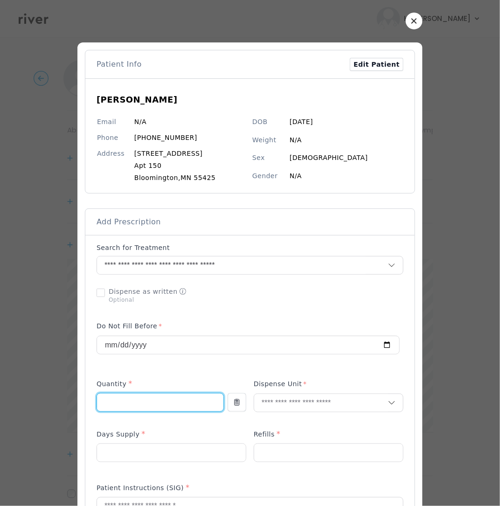
click at [157, 411] on input "number" at bounding box center [160, 403] width 126 height 18
type input "***"
click at [280, 405] on input "text" at bounding box center [321, 403] width 134 height 18
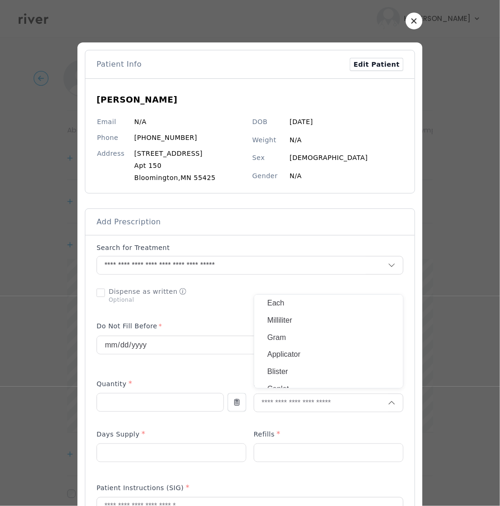
click at [285, 333] on p "Gram" at bounding box center [328, 338] width 123 height 14
click at [147, 451] on input "number" at bounding box center [171, 453] width 149 height 18
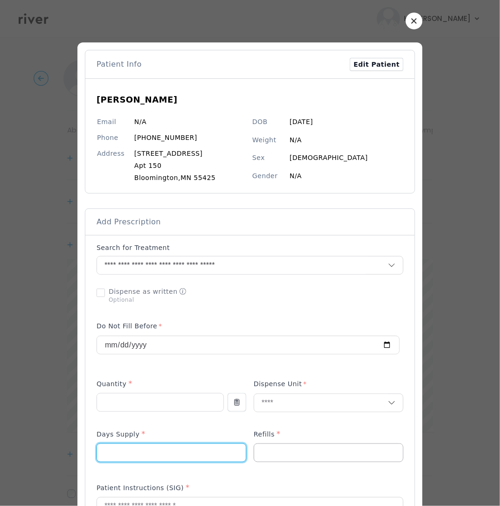
type input "*"
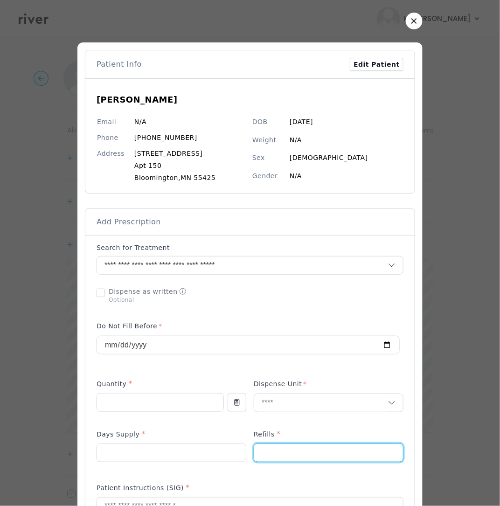
click at [285, 449] on input "number" at bounding box center [328, 453] width 149 height 18
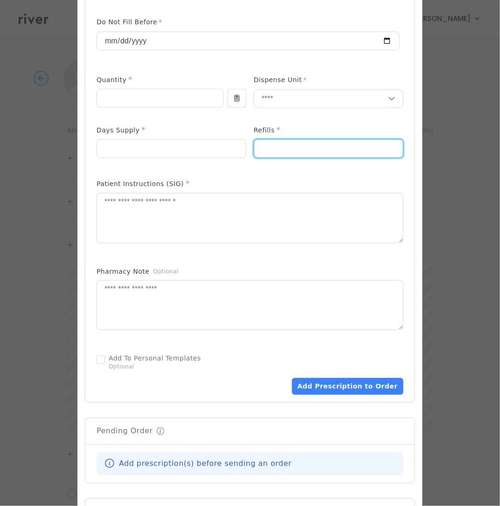
scroll to position [332, 0]
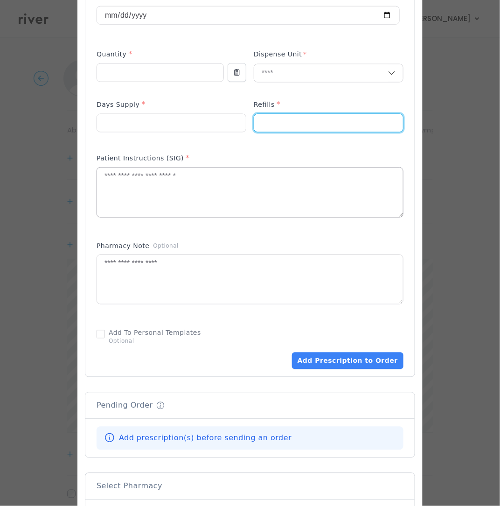
type input "*"
click at [173, 197] on textarea at bounding box center [250, 192] width 306 height 49
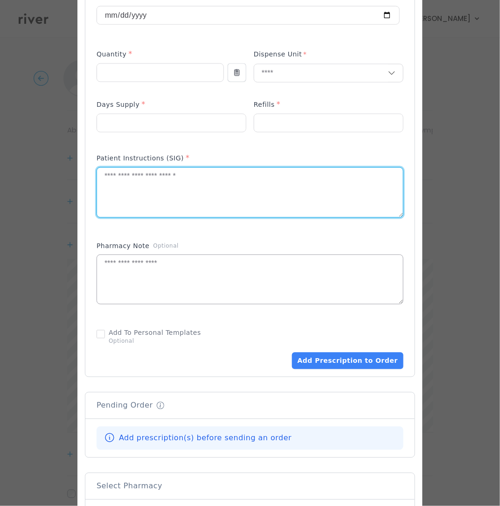
click at [149, 217] on textarea at bounding box center [250, 192] width 306 height 49
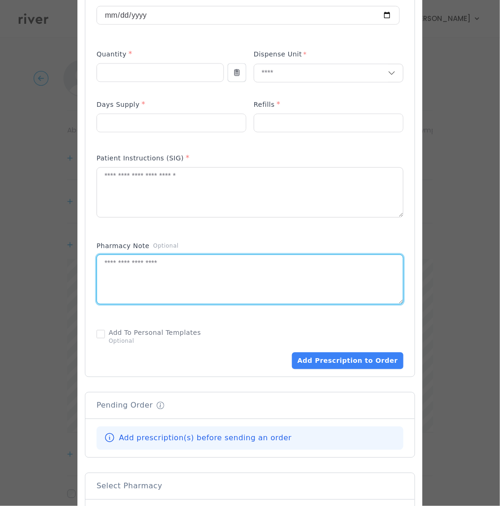
click at [149, 266] on textarea at bounding box center [250, 279] width 306 height 49
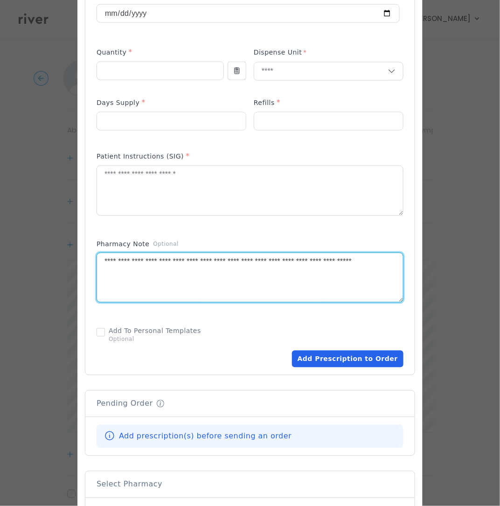
scroll to position [335, 0]
type textarea "**********"
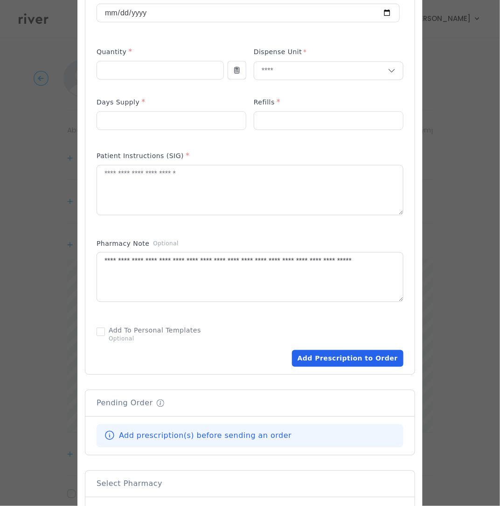
click at [334, 358] on button "Add Prescription to Order" at bounding box center [348, 358] width 112 height 17
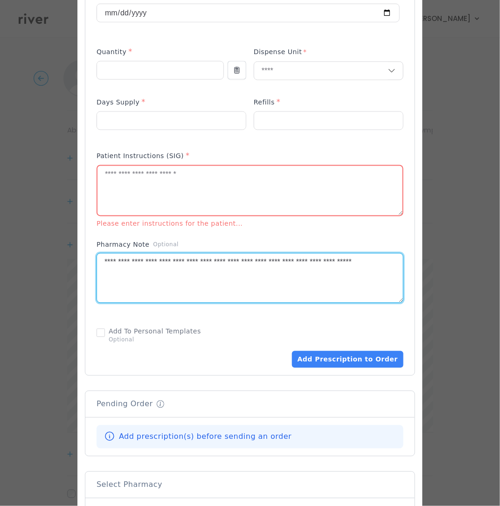
drag, startPoint x: 124, startPoint y: 279, endPoint x: 91, endPoint y: 251, distance: 43.4
click at [91, 251] on div "Add Prescription to Order" at bounding box center [249, 139] width 329 height 473
click at [113, 199] on textarea at bounding box center [250, 190] width 305 height 49
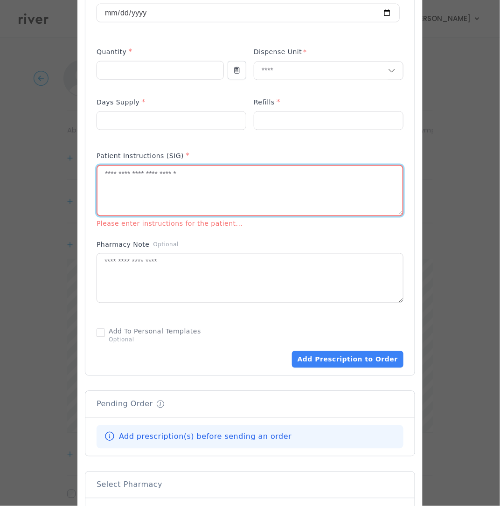
paste textarea "**********"
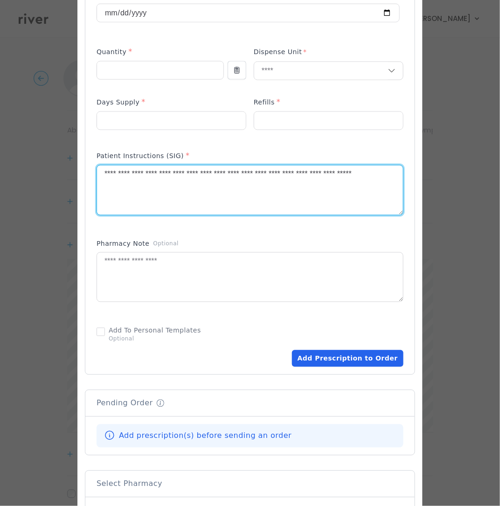
type textarea "**********"
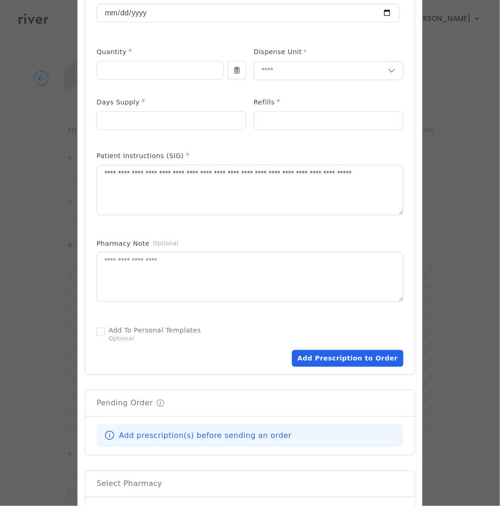
click at [350, 361] on button "Add Prescription to Order" at bounding box center [348, 358] width 112 height 17
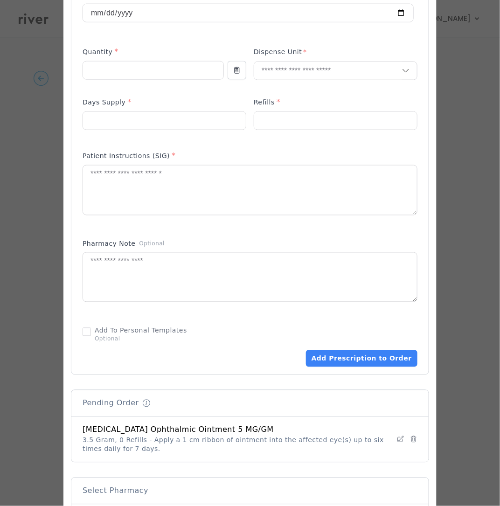
scroll to position [482, 0]
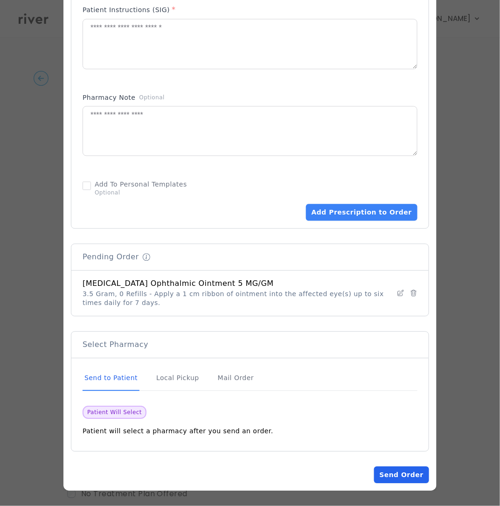
click at [383, 480] on button "Send Order" at bounding box center [401, 475] width 55 height 17
drag, startPoint x: 390, startPoint y: 476, endPoint x: 380, endPoint y: 467, distance: 13.2
click at [390, 476] on button "Send Order" at bounding box center [401, 475] width 55 height 17
drag, startPoint x: 396, startPoint y: 477, endPoint x: 370, endPoint y: 462, distance: 29.3
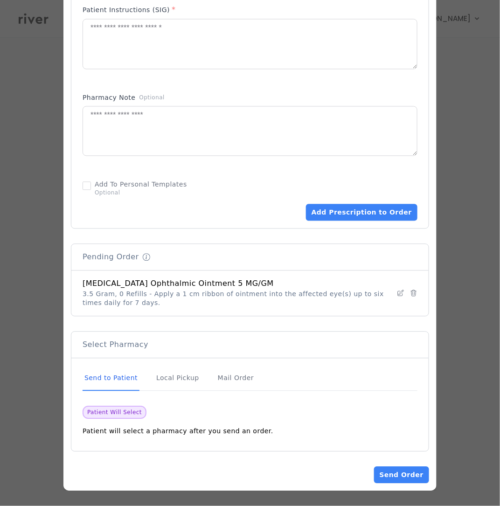
click at [395, 473] on button "Send Order" at bounding box center [401, 475] width 55 height 17
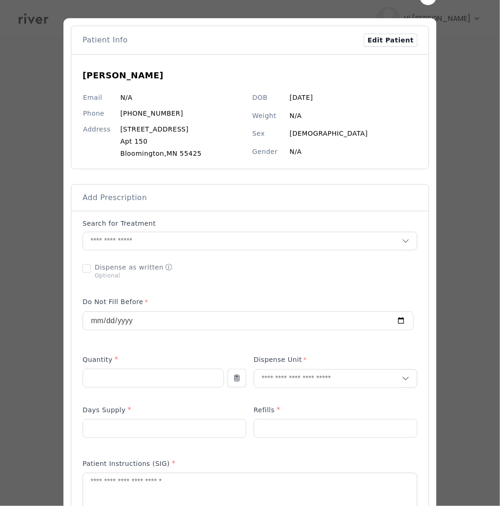
scroll to position [3, 0]
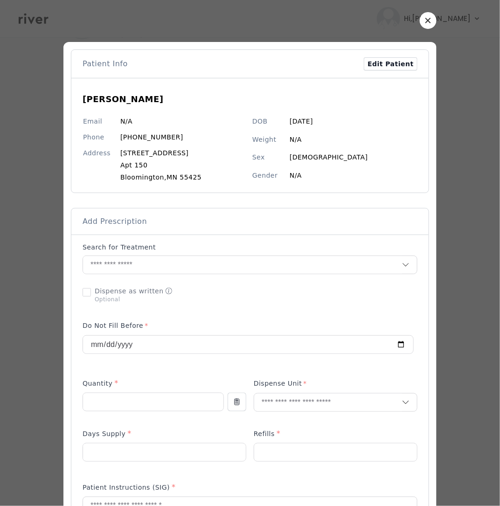
click at [426, 22] on icon "button" at bounding box center [428, 20] width 5 height 5
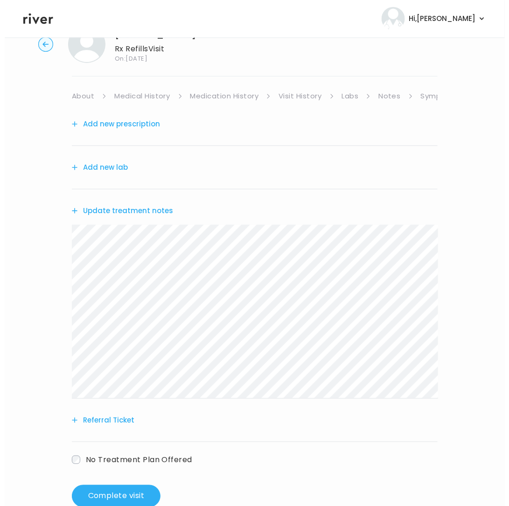
scroll to position [0, 0]
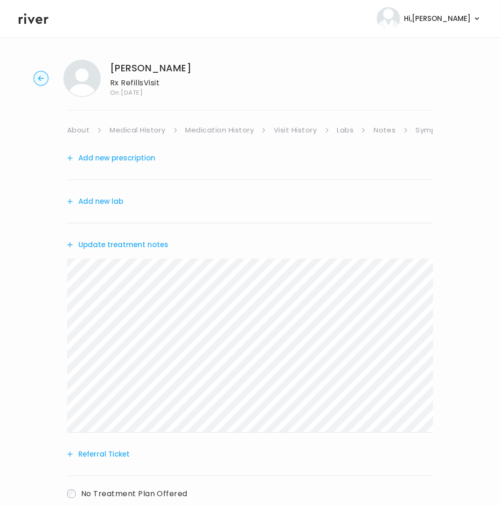
click at [35, 81] on circle "button" at bounding box center [41, 78] width 14 height 14
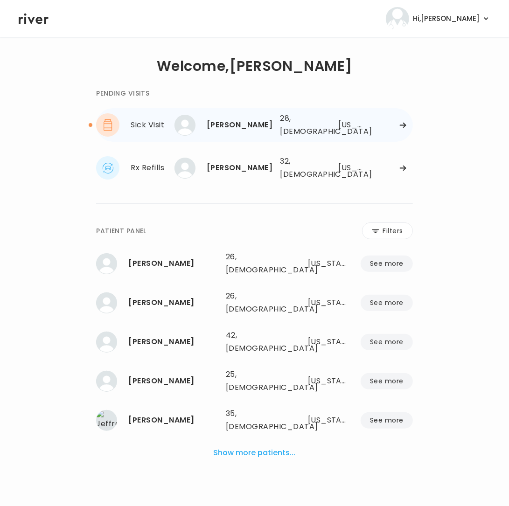
click at [218, 119] on div "[PERSON_NAME]" at bounding box center [240, 125] width 66 height 13
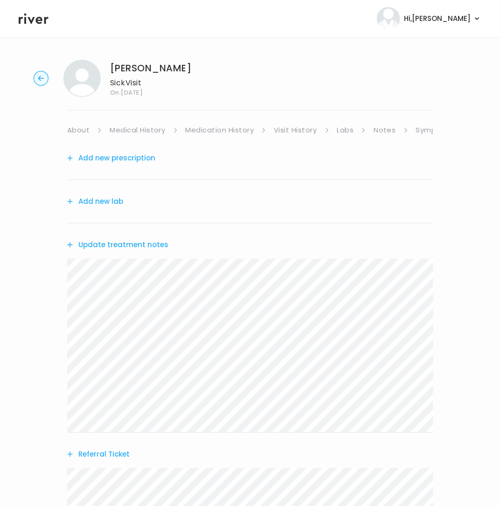
drag, startPoint x: 42, startPoint y: 78, endPoint x: 49, endPoint y: 83, distance: 8.0
click at [42, 78] on icon "button" at bounding box center [41, 78] width 6 height 5
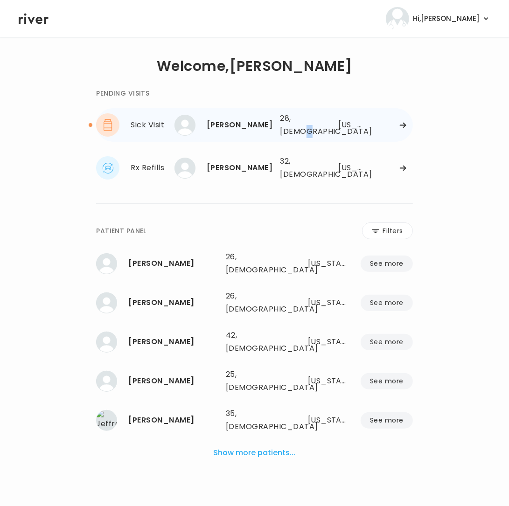
click at [305, 132] on div "28, [DEMOGRAPHIC_DATA]" at bounding box center [299, 125] width 39 height 26
click at [215, 131] on div "[PERSON_NAME]" at bounding box center [240, 125] width 66 height 13
click at [270, 118] on div "DIANA RENDONRUBIO 28, Female See more" at bounding box center [230, 125] width 86 height 21
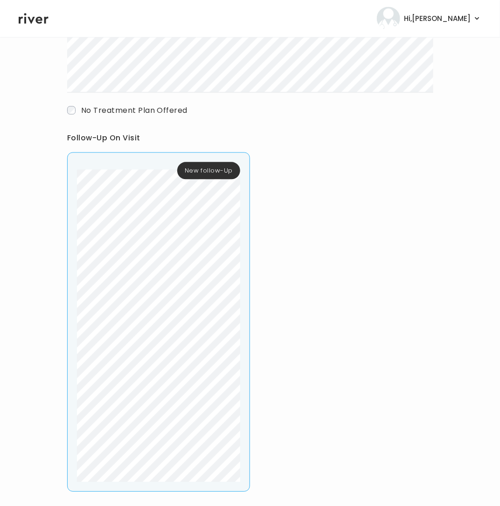
scroll to position [464, 0]
click at [211, 171] on span "New follow-Up" at bounding box center [208, 171] width 63 height 17
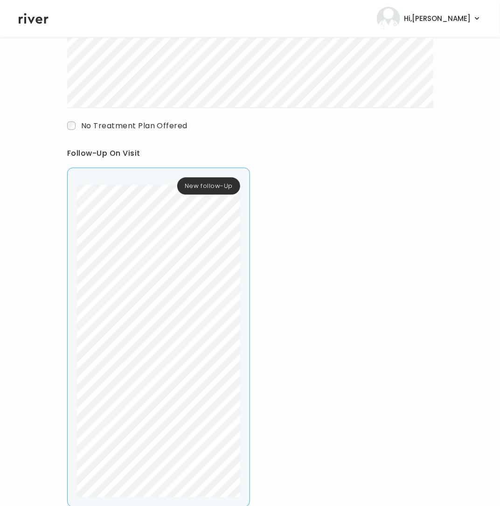
scroll to position [458, 0]
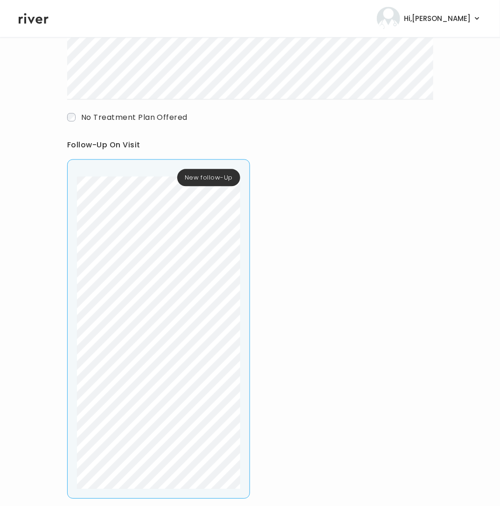
click at [182, 480] on div "New follow-Up" at bounding box center [158, 329] width 183 height 339
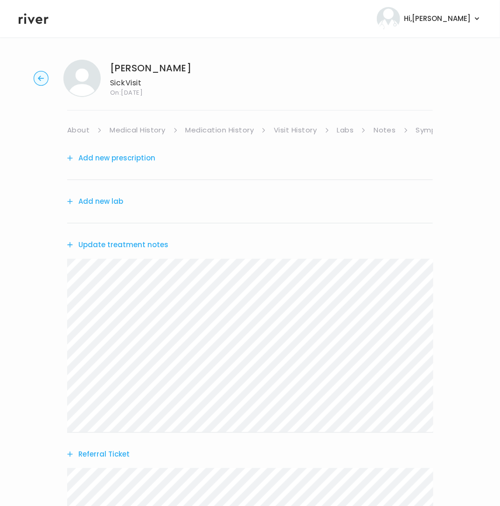
click at [107, 243] on button "Update treatment notes" at bounding box center [117, 244] width 101 height 13
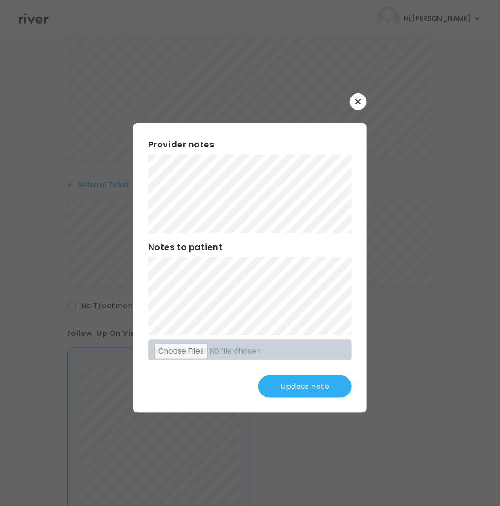
scroll to position [282, 0]
click at [301, 390] on button "Update note" at bounding box center [305, 387] width 93 height 22
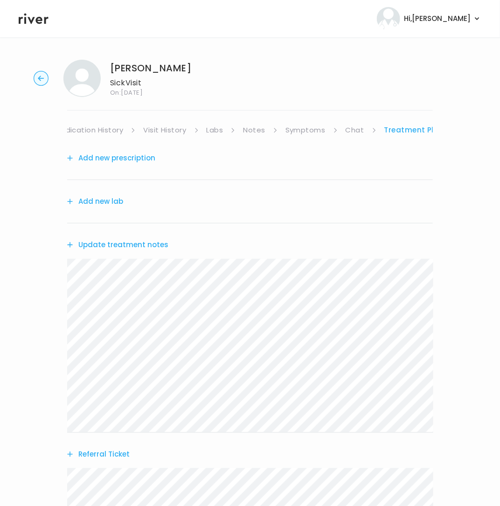
scroll to position [0, 138]
click at [352, 130] on link "Chat" at bounding box center [348, 130] width 19 height 13
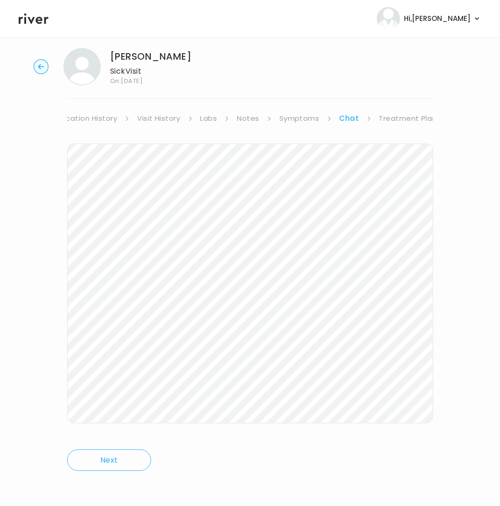
scroll to position [12, 0]
click at [35, 65] on circle "button" at bounding box center [41, 66] width 14 height 14
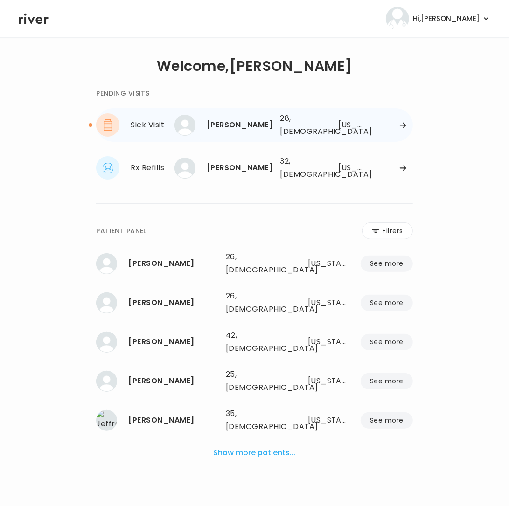
click at [400, 128] on icon at bounding box center [402, 125] width 7 height 7
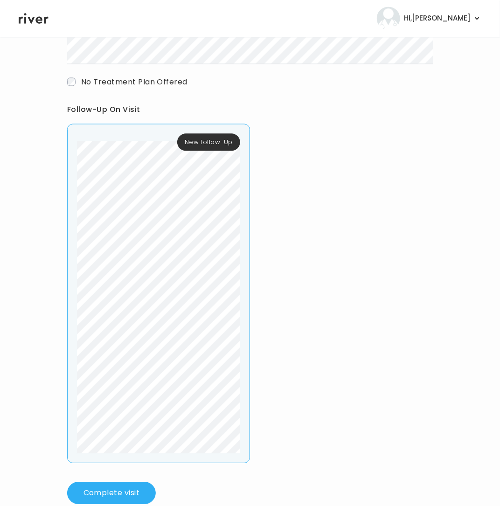
scroll to position [514, 0]
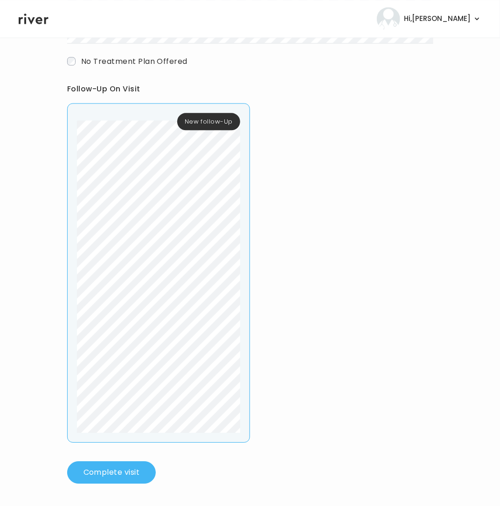
click at [135, 462] on button "Complete visit" at bounding box center [111, 472] width 89 height 22
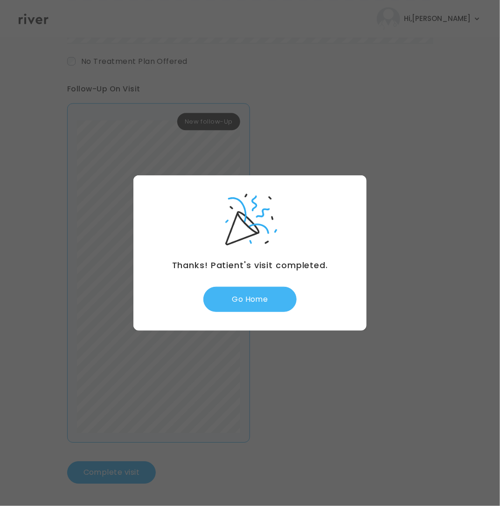
click at [264, 305] on button "Go Home" at bounding box center [249, 299] width 93 height 25
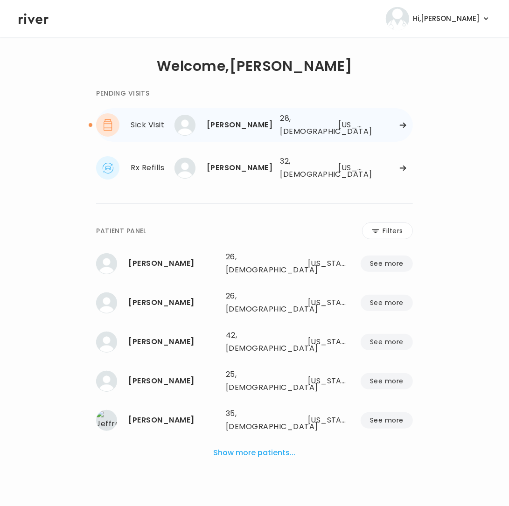
click at [399, 130] on div "[PERSON_NAME] 28, [DEMOGRAPHIC_DATA] See more 28, [DEMOGRAPHIC_DATA] [US_STATE]" at bounding box center [300, 125] width 226 height 30
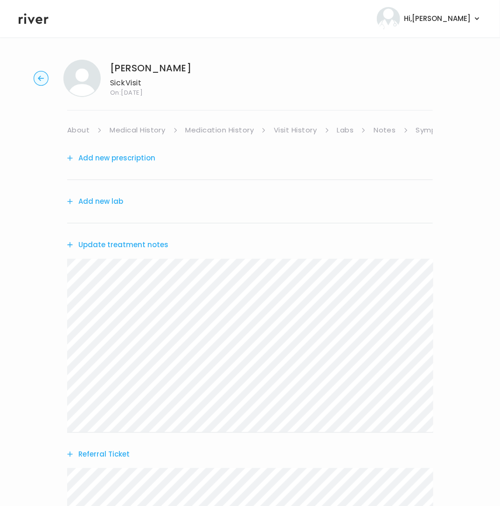
click at [47, 79] on circle "button" at bounding box center [41, 78] width 14 height 14
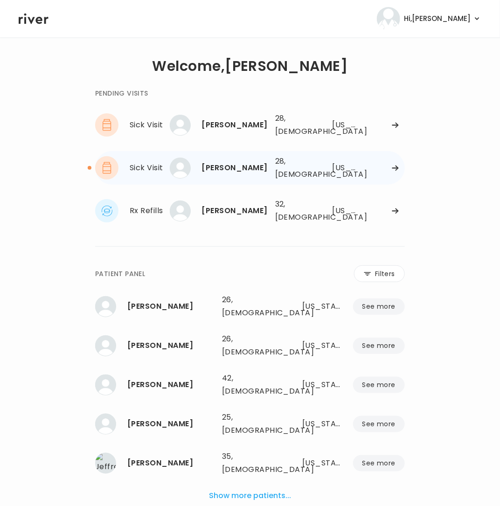
click at [342, 168] on div "[US_STATE]" at bounding box center [345, 167] width 27 height 13
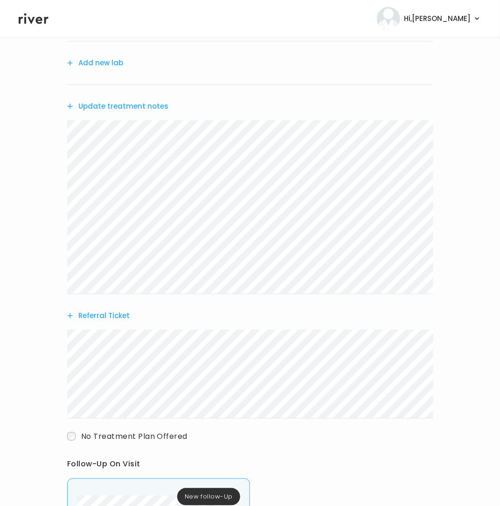
scroll to position [514, 0]
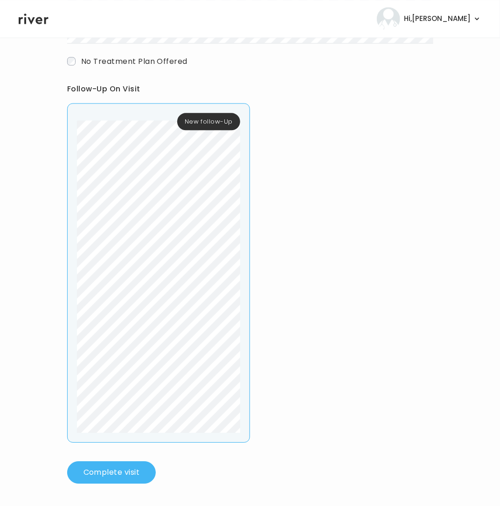
click at [103, 475] on button "Complete visit" at bounding box center [111, 472] width 89 height 22
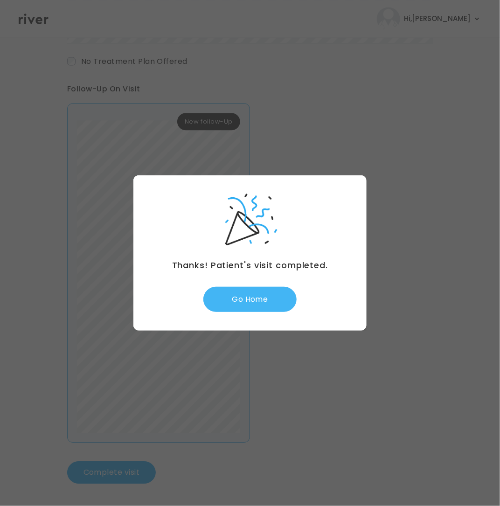
click at [248, 291] on button "Go Home" at bounding box center [249, 299] width 93 height 25
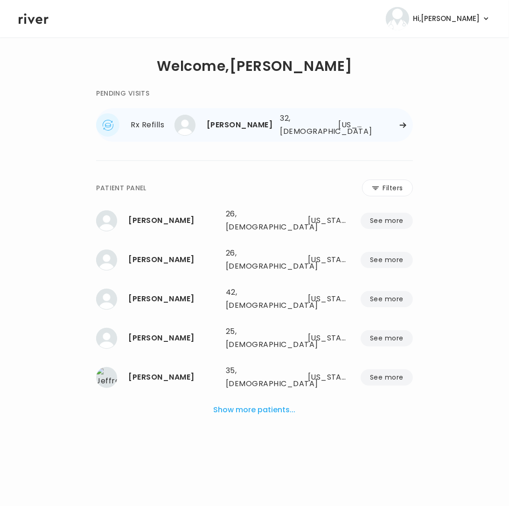
click at [241, 124] on div "[PERSON_NAME]" at bounding box center [240, 125] width 66 height 13
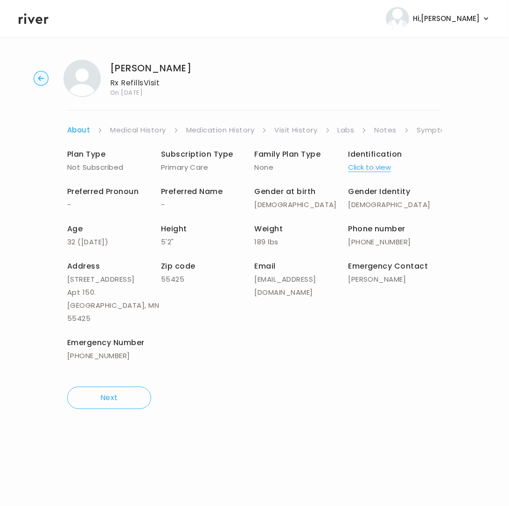
click at [383, 133] on link "Notes" at bounding box center [385, 130] width 22 height 13
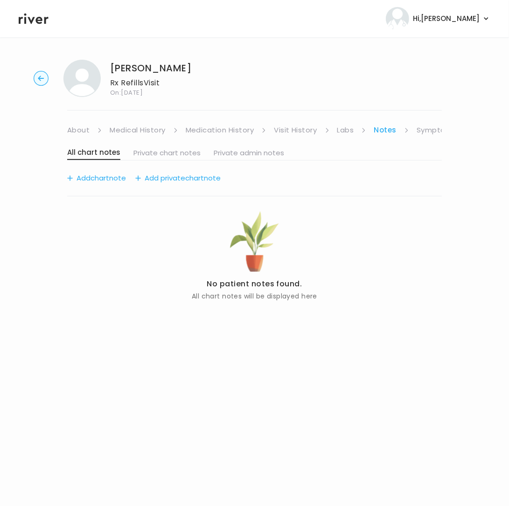
click at [425, 131] on link "Symptoms" at bounding box center [437, 130] width 40 height 13
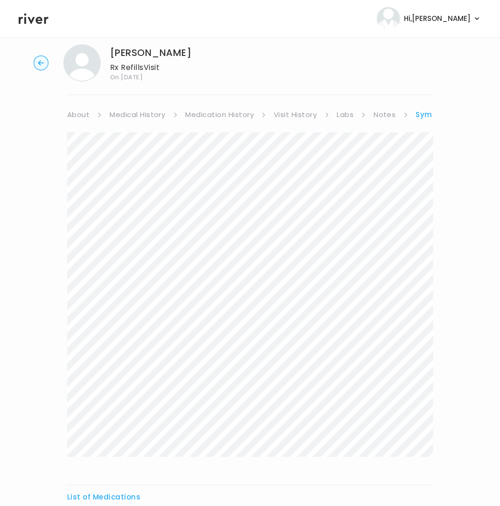
scroll to position [124, 0]
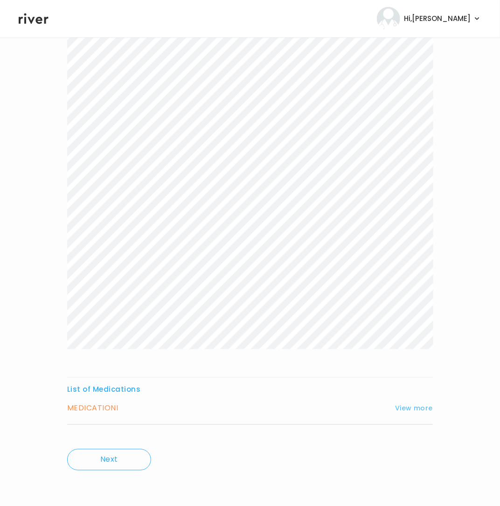
click at [426, 410] on button "View more" at bounding box center [414, 408] width 38 height 11
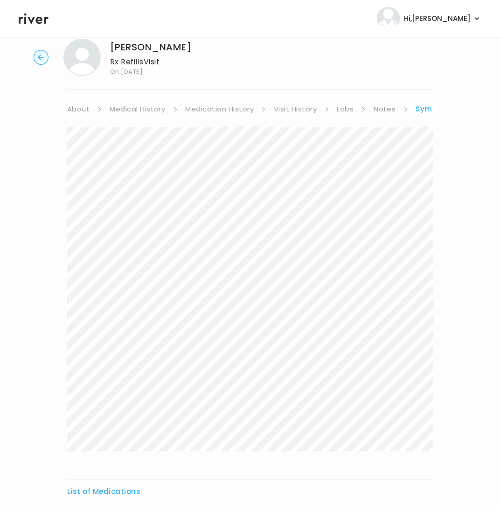
scroll to position [0, 0]
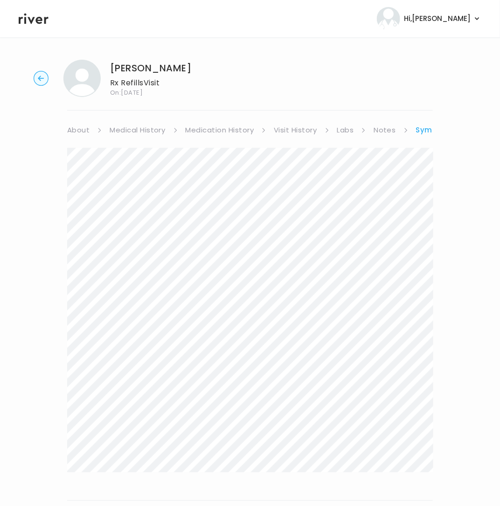
click at [388, 132] on link "Notes" at bounding box center [385, 130] width 22 height 13
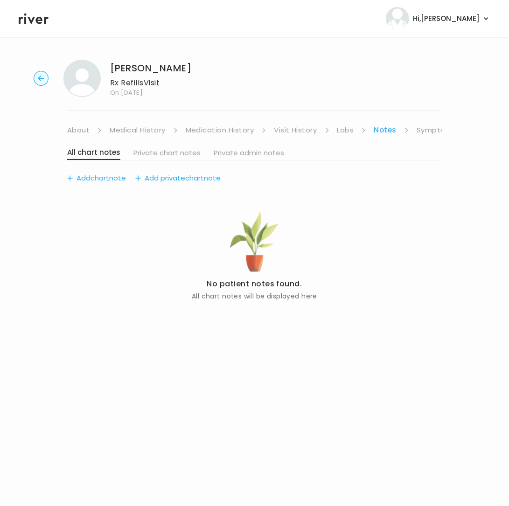
click at [431, 132] on link "Symptoms" at bounding box center [437, 130] width 40 height 13
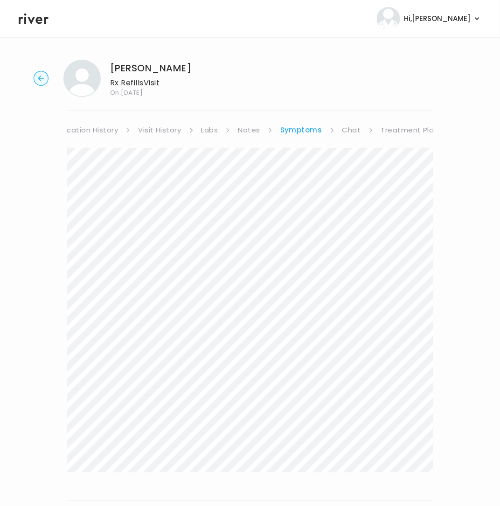
scroll to position [0, 138]
click at [426, 130] on link "Treatment Plan" at bounding box center [408, 130] width 58 height 13
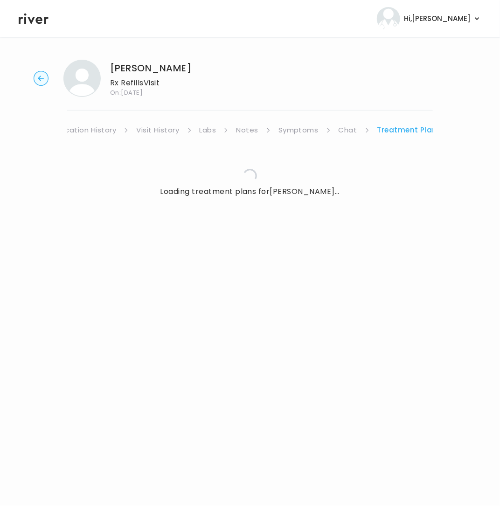
scroll to position [0, 129]
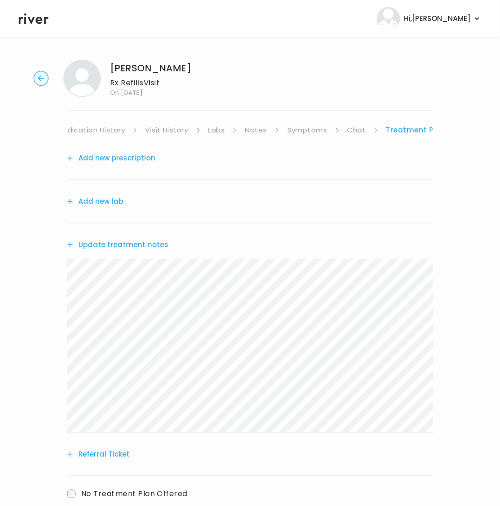
click at [116, 154] on button "Add new prescription" at bounding box center [111, 158] width 88 height 13
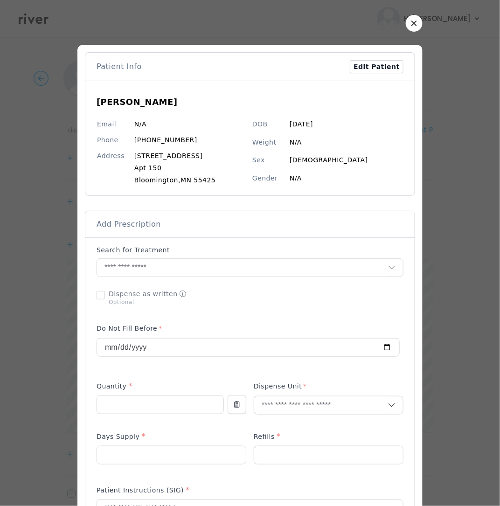
click at [138, 228] on span "Add Prescription" at bounding box center [129, 224] width 64 height 10
click at [143, 252] on p "Search for Treatment" at bounding box center [133, 249] width 73 height 9
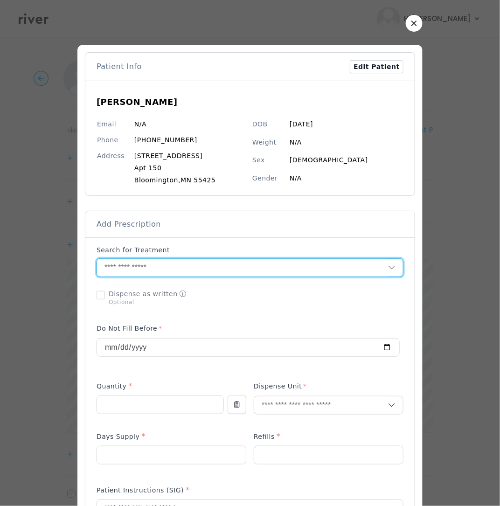
click at [167, 272] on input "text" at bounding box center [242, 268] width 291 height 18
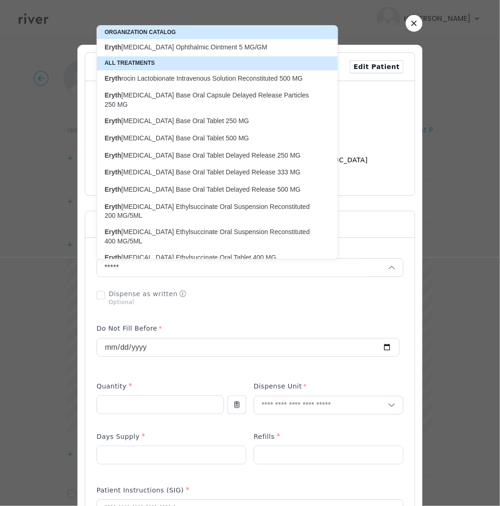
click at [187, 53] on p "Eryth [MEDICAL_DATA] Ophthalmic Ointment 5 MG/GM" at bounding box center [212, 47] width 226 height 13
type input "**********"
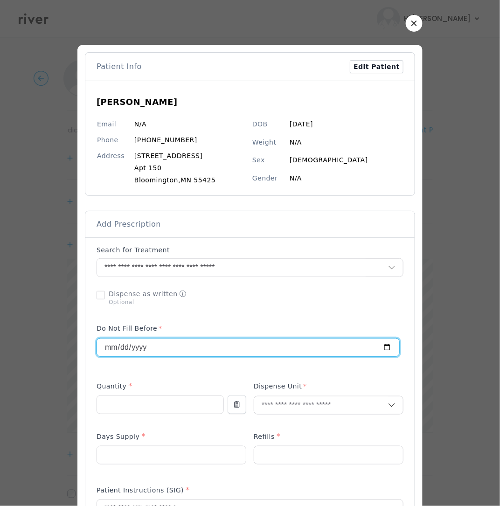
click at [143, 353] on input "**********" at bounding box center [248, 348] width 302 height 18
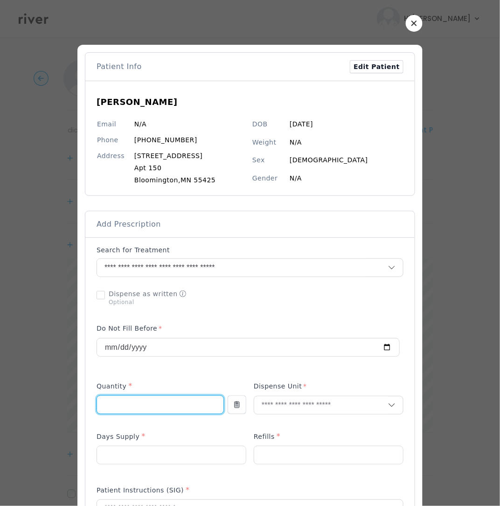
click at [144, 412] on input "number" at bounding box center [160, 405] width 126 height 18
type input "***"
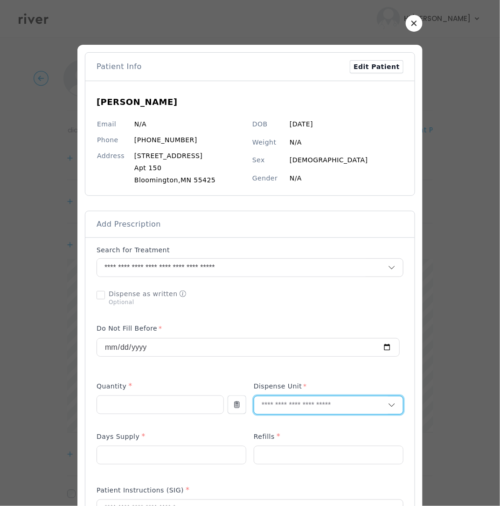
click at [328, 405] on input "text" at bounding box center [321, 406] width 134 height 18
click at [292, 339] on p "Gram" at bounding box center [328, 341] width 123 height 14
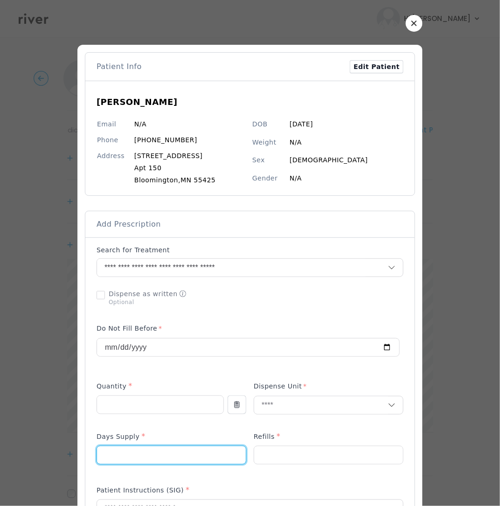
click at [150, 459] on input "number" at bounding box center [171, 456] width 149 height 18
type input "*"
click at [286, 456] on input "number" at bounding box center [328, 456] width 149 height 18
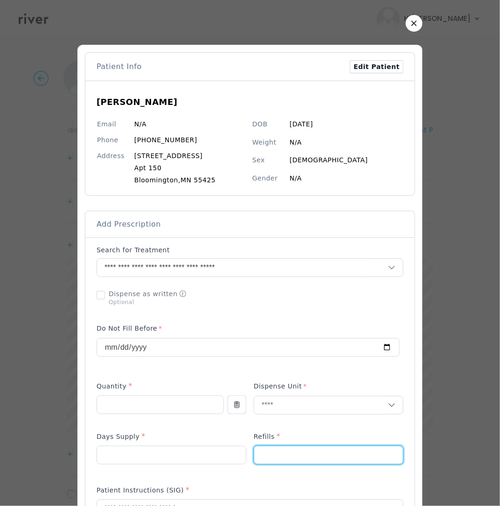
type input "*"
click at [401, 420] on div "Add Prescription to Order" at bounding box center [249, 474] width 329 height 472
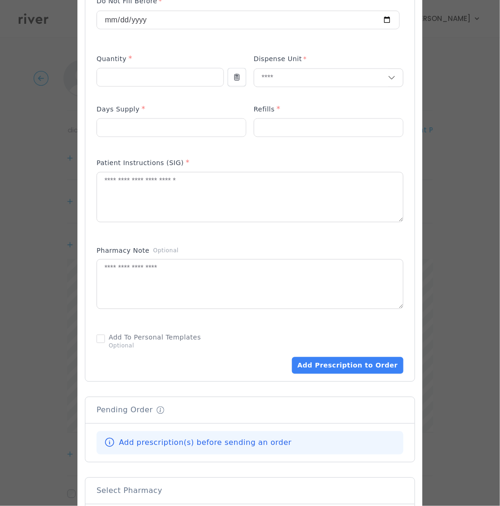
scroll to position [351, 0]
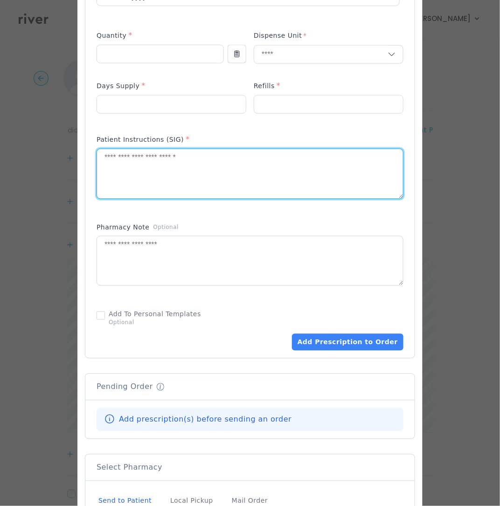
click at [147, 165] on textarea at bounding box center [250, 173] width 306 height 49
paste textarea "**********"
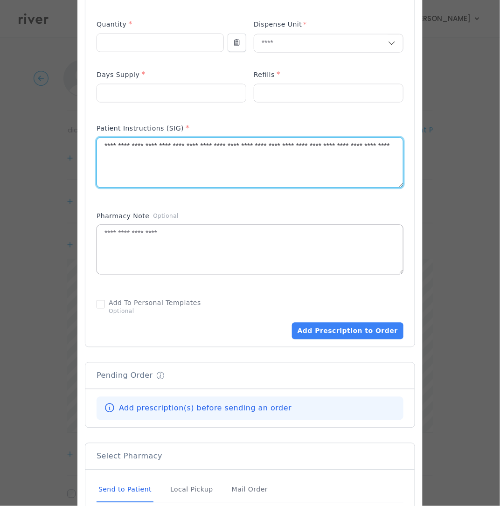
scroll to position [363, 0]
type textarea "**********"
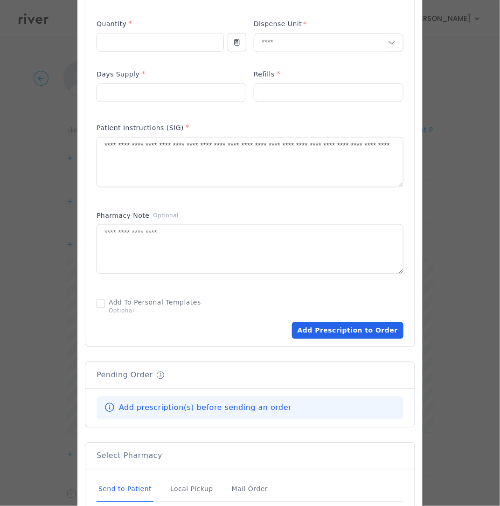
click at [331, 332] on button "Add Prescription to Order" at bounding box center [348, 330] width 112 height 17
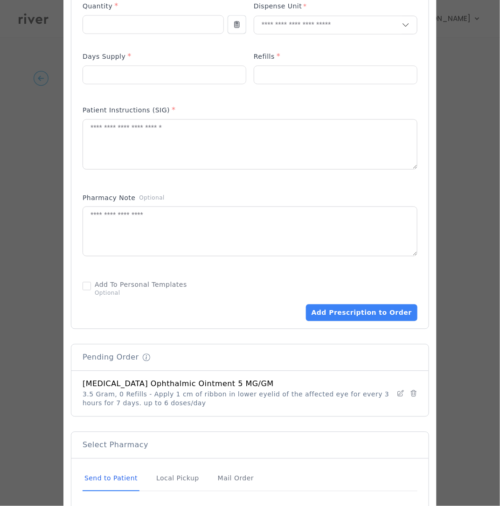
scroll to position [482, 0]
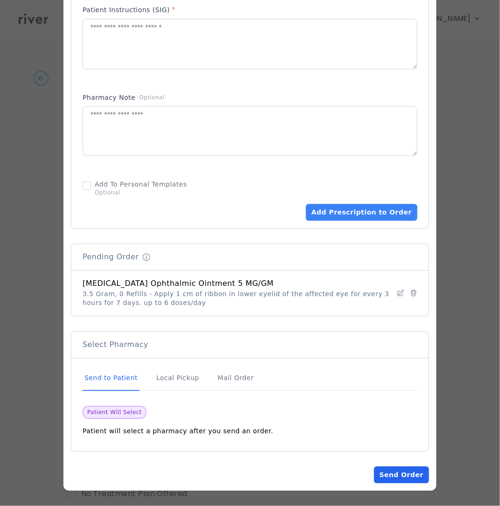
click at [409, 469] on button "Send Order" at bounding box center [401, 475] width 55 height 17
drag, startPoint x: 386, startPoint y: 473, endPoint x: 381, endPoint y: 458, distance: 15.9
click at [386, 472] on button "Send Order" at bounding box center [401, 475] width 55 height 17
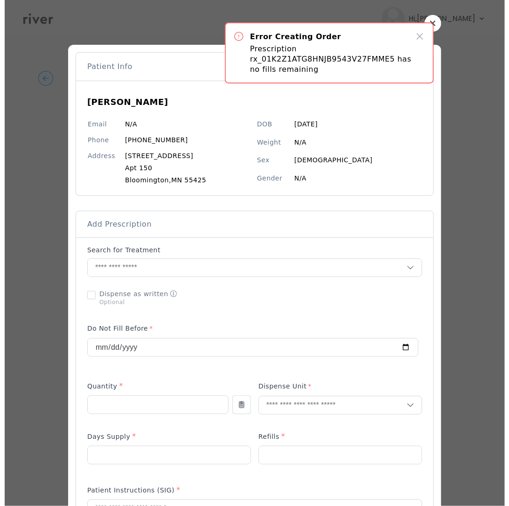
scroll to position [2, 0]
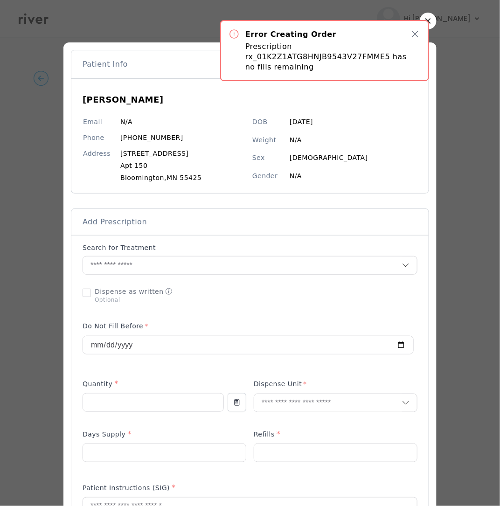
click at [413, 34] on icon "button" at bounding box center [415, 33] width 11 height 11
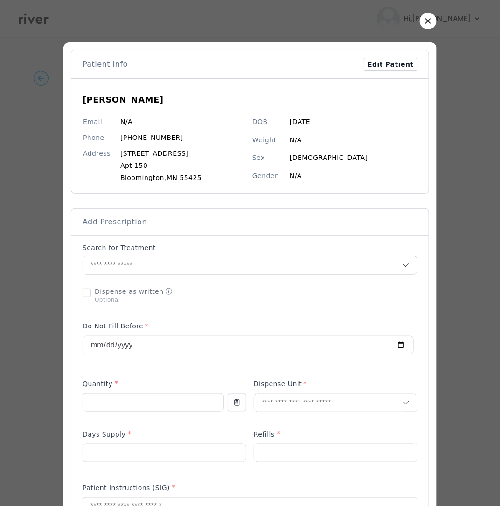
click at [425, 25] on button "button" at bounding box center [428, 21] width 17 height 17
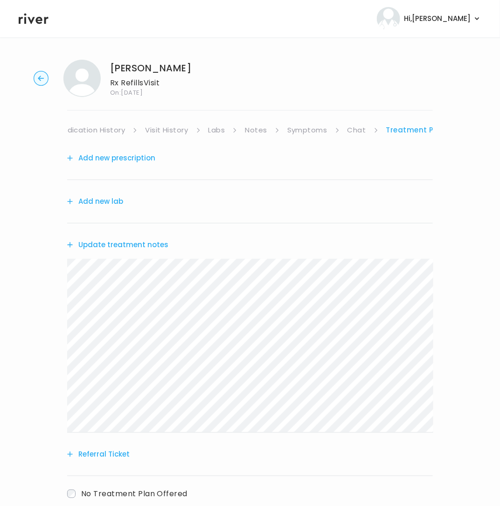
click at [35, 80] on circle "button" at bounding box center [41, 78] width 14 height 14
